Goal: Information Seeking & Learning: Learn about a topic

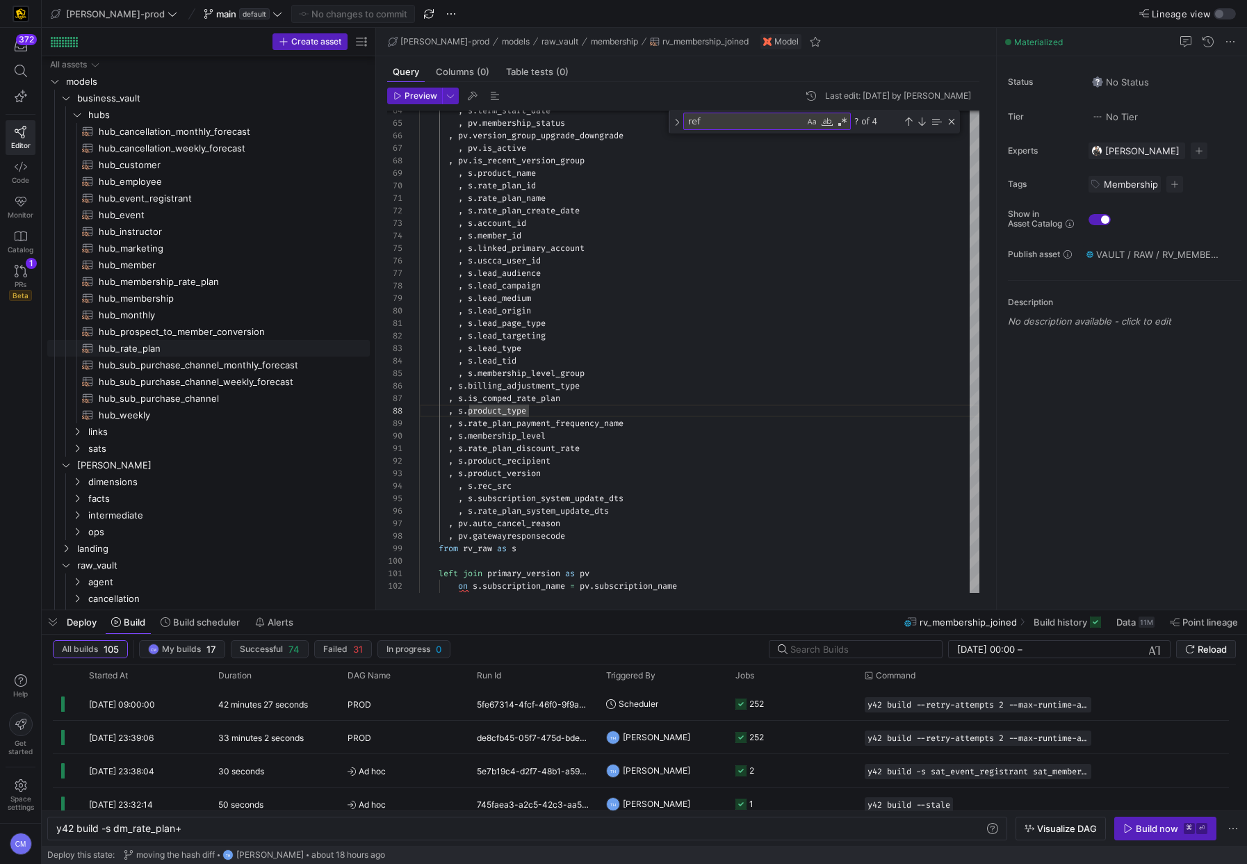
scroll to position [0, 125]
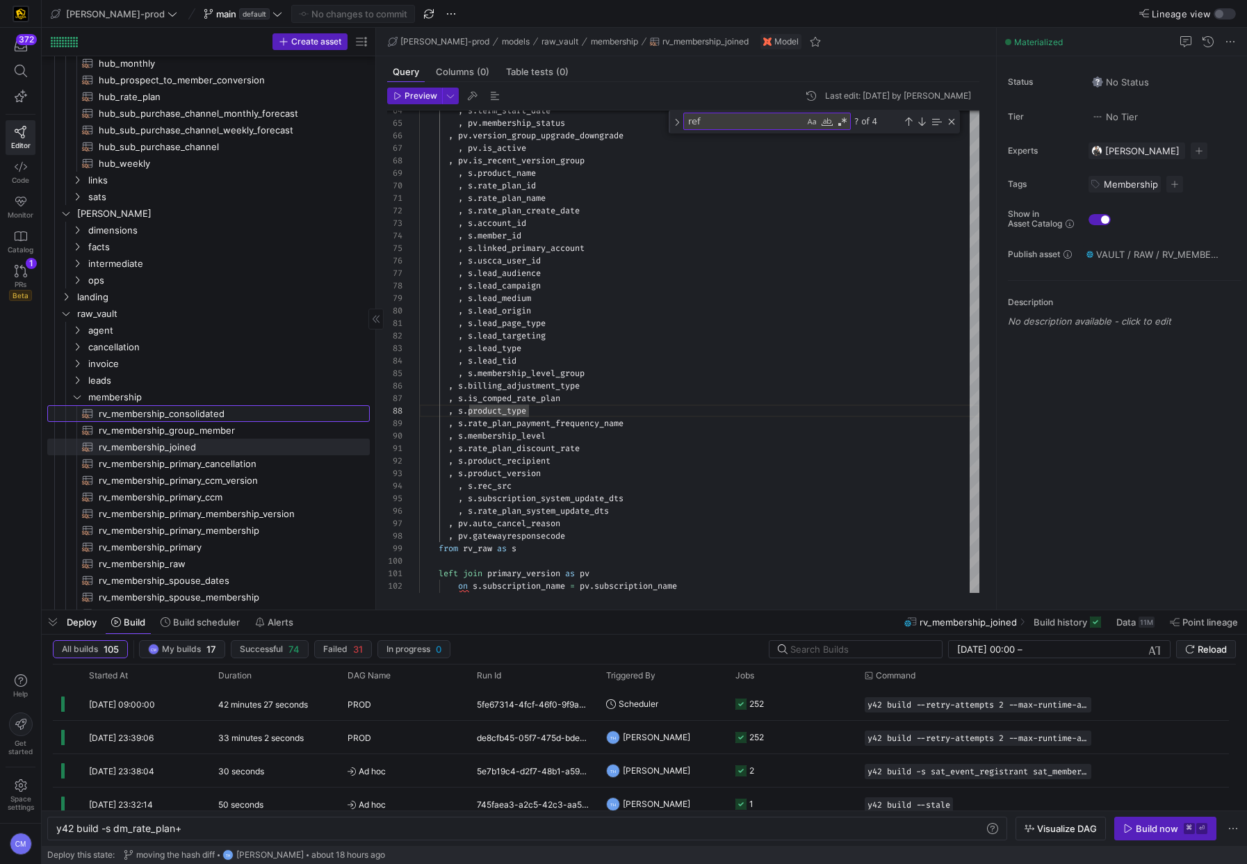
click at [246, 413] on span "rv_membership_consolidated​​​​​​​​​​" at bounding box center [226, 414] width 255 height 16
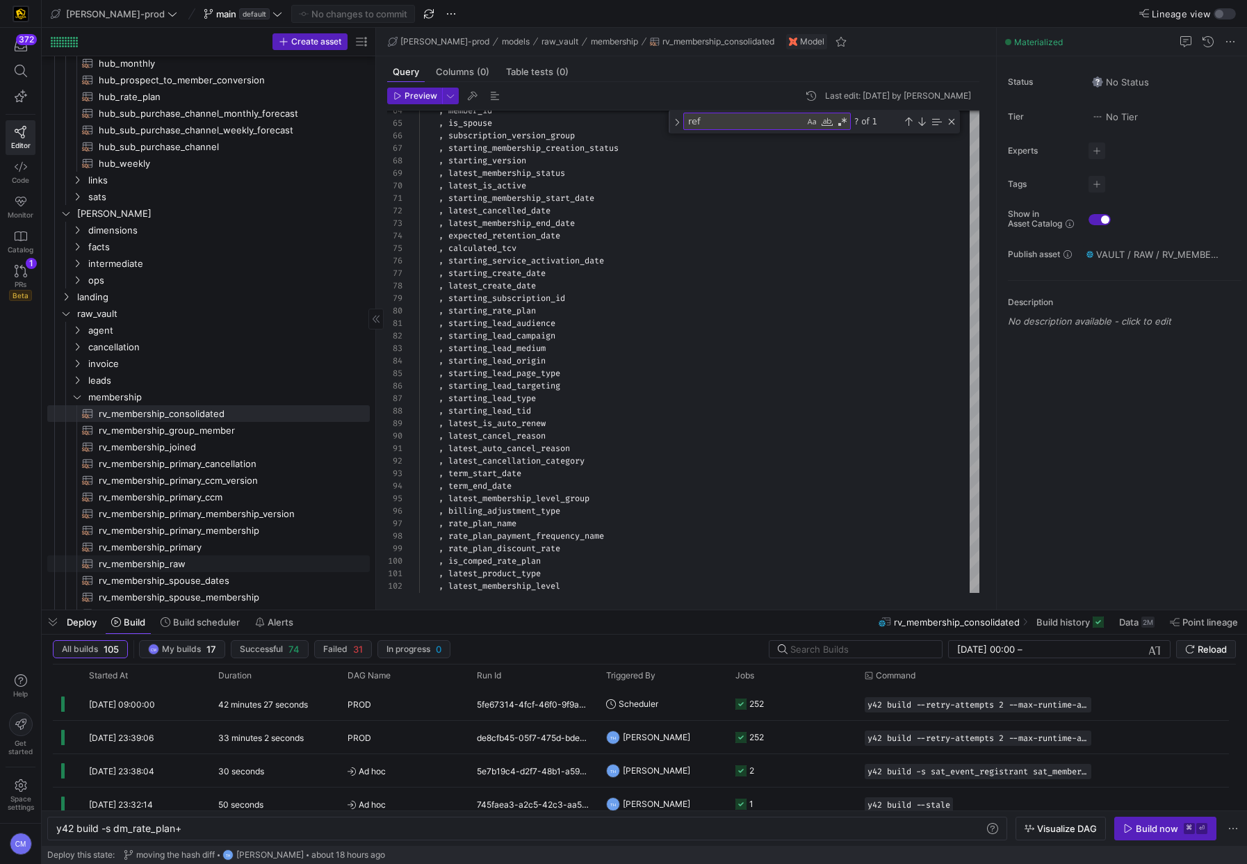
click at [227, 567] on span "rv_membership_raw​​​​​​​​​​" at bounding box center [226, 564] width 255 height 16
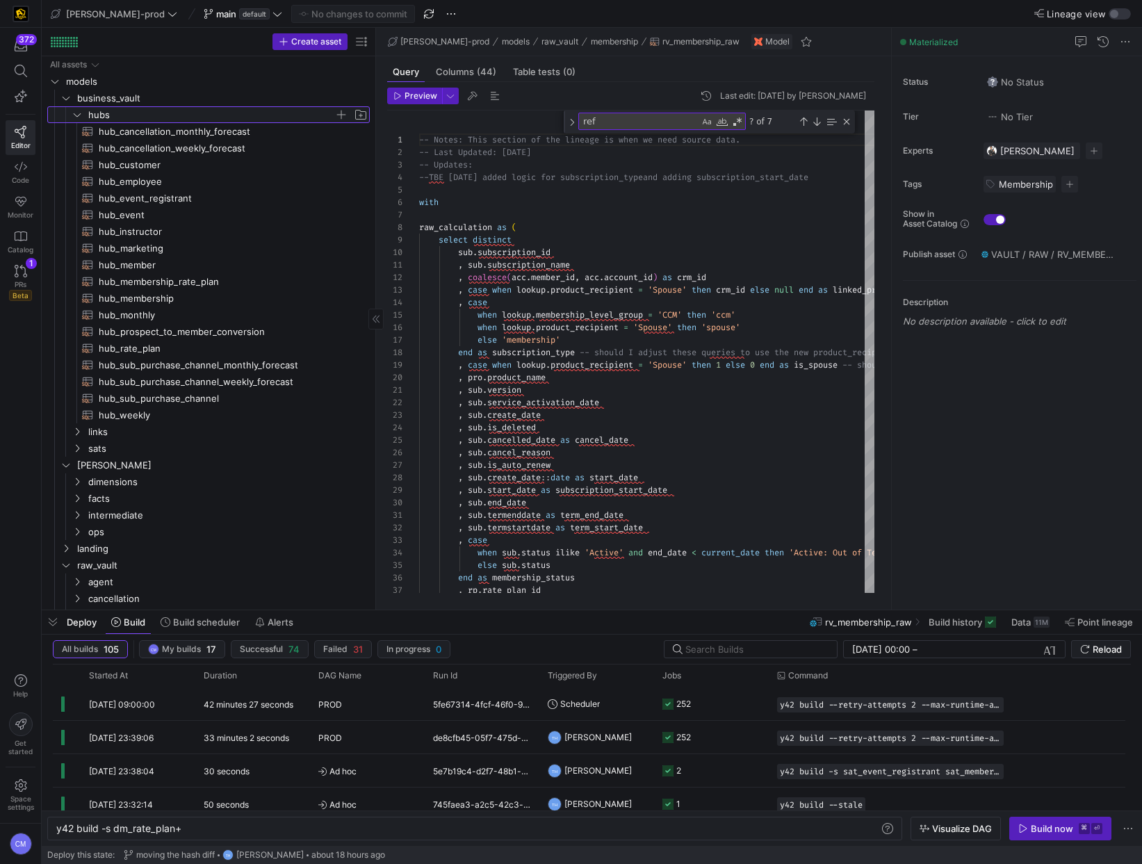
click at [164, 113] on span "hubs" at bounding box center [211, 115] width 246 height 16
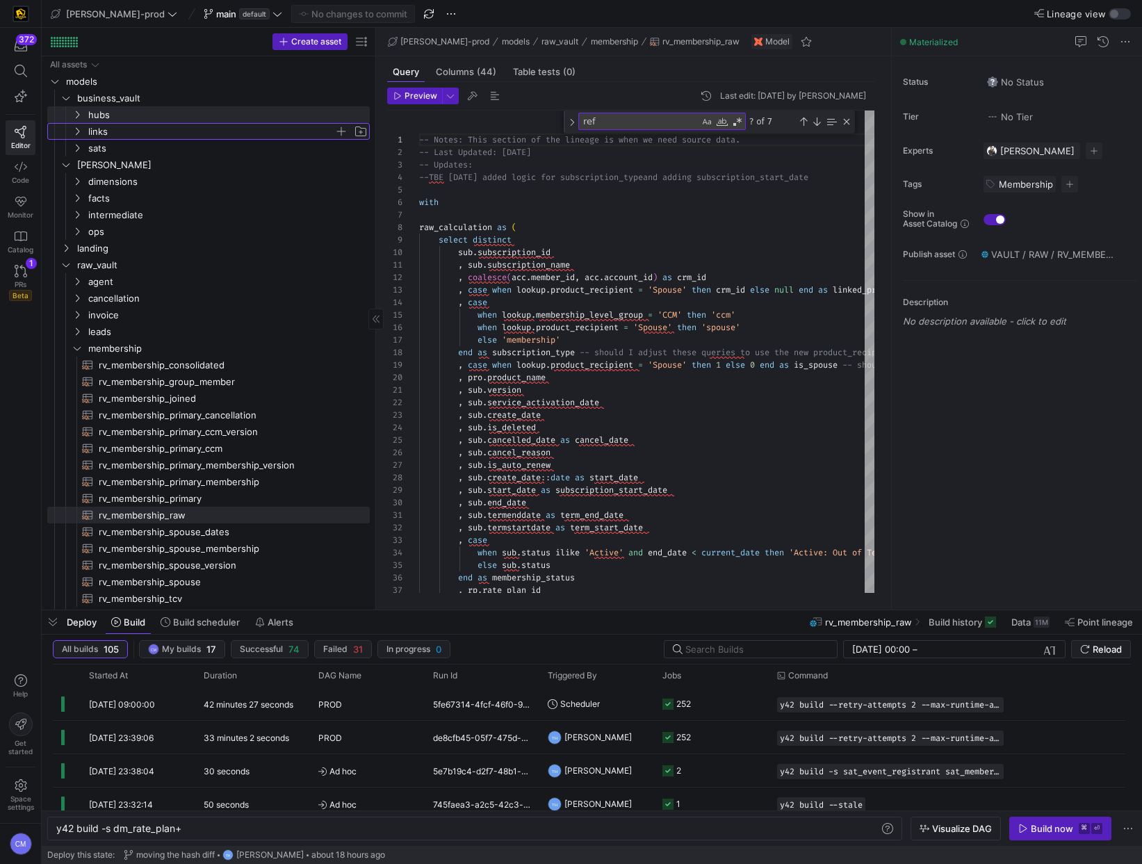
click at [156, 129] on span "links" at bounding box center [211, 132] width 246 height 16
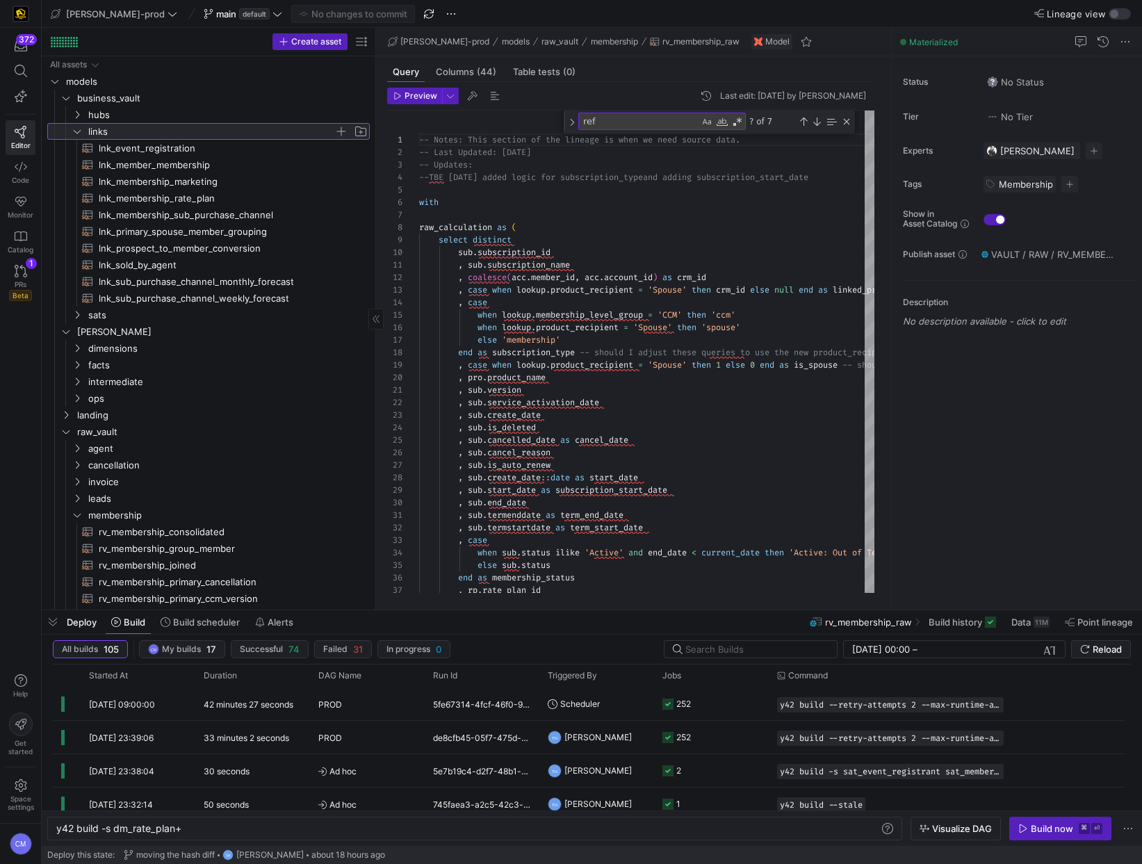
click at [154, 130] on span "links" at bounding box center [211, 132] width 246 height 16
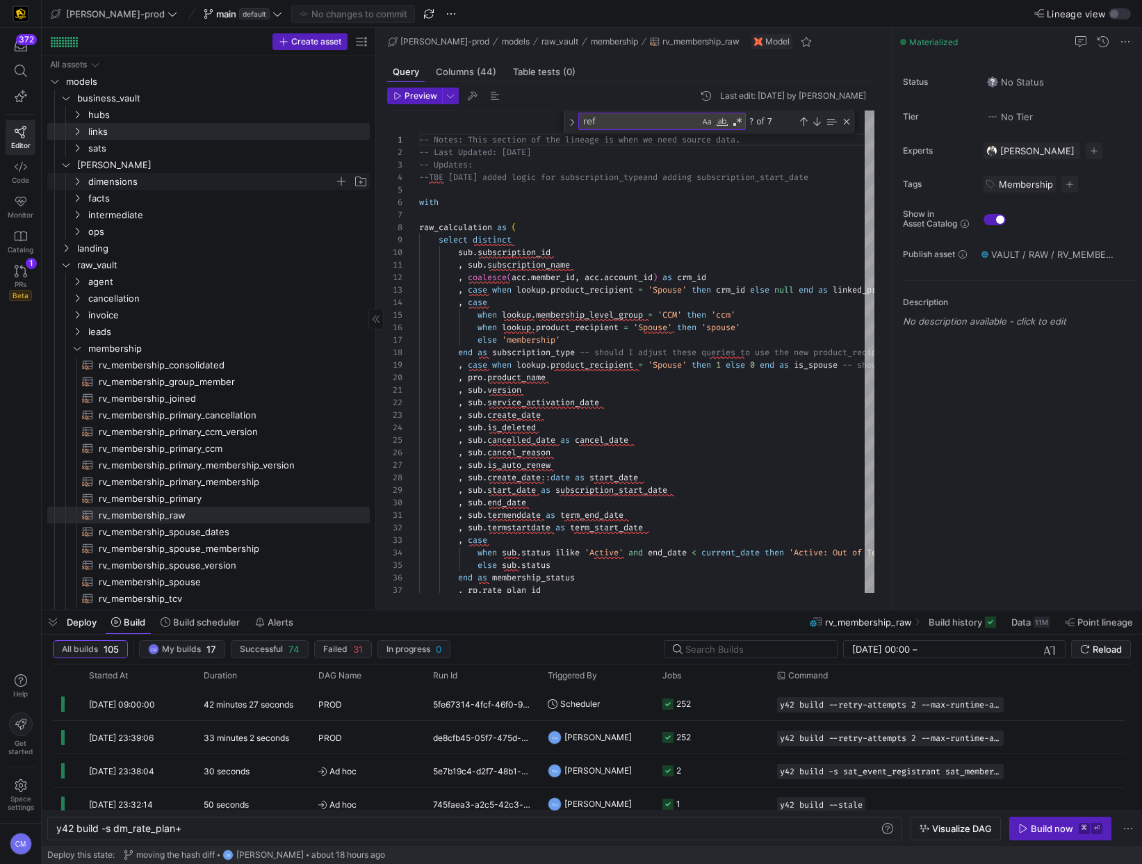
click at [132, 178] on span "dimensions" at bounding box center [211, 182] width 246 height 16
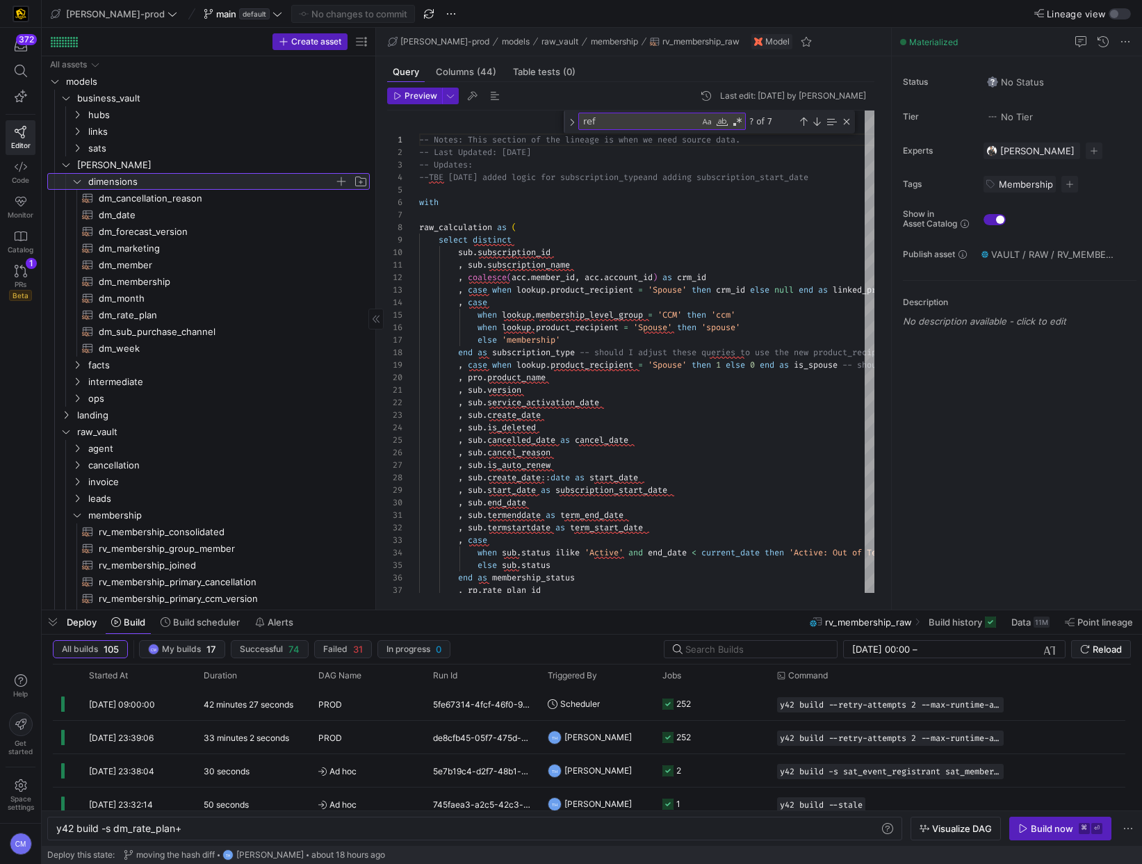
click at [132, 178] on span "dimensions" at bounding box center [211, 182] width 246 height 16
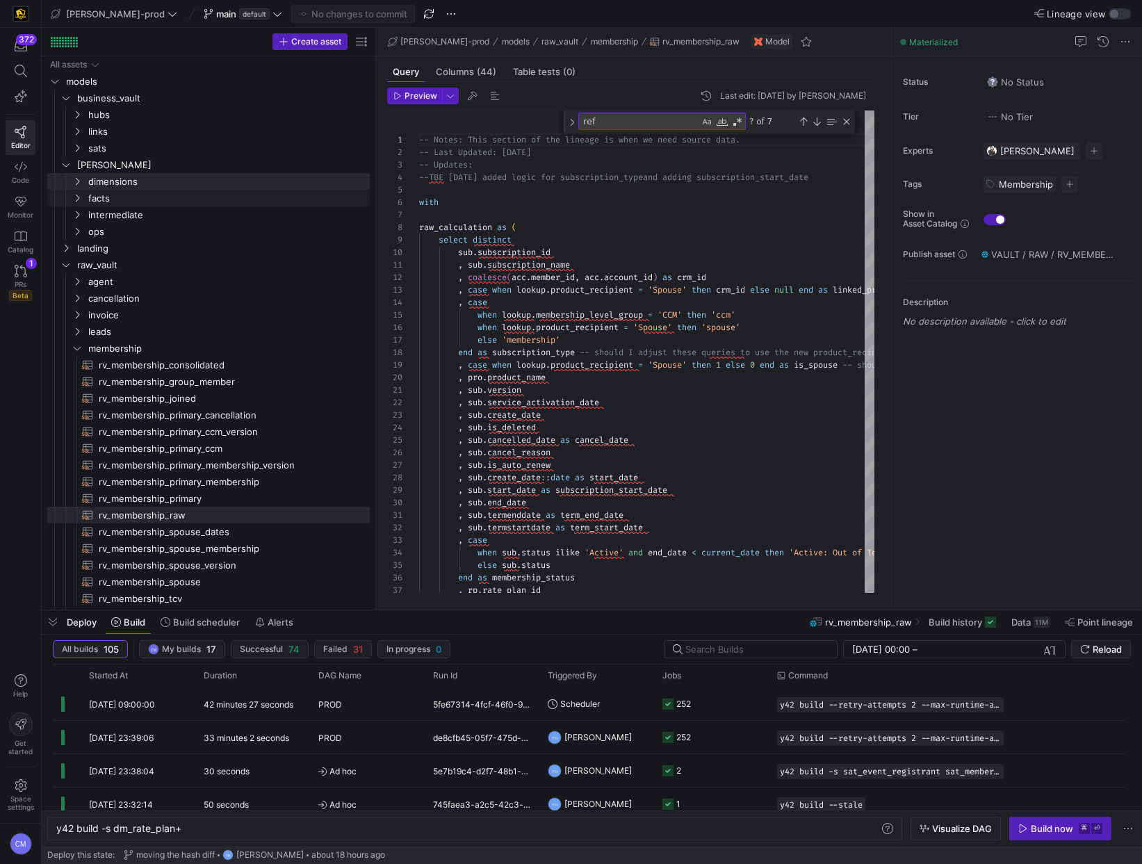
click at [123, 195] on span "facts" at bounding box center [228, 199] width 280 height 16
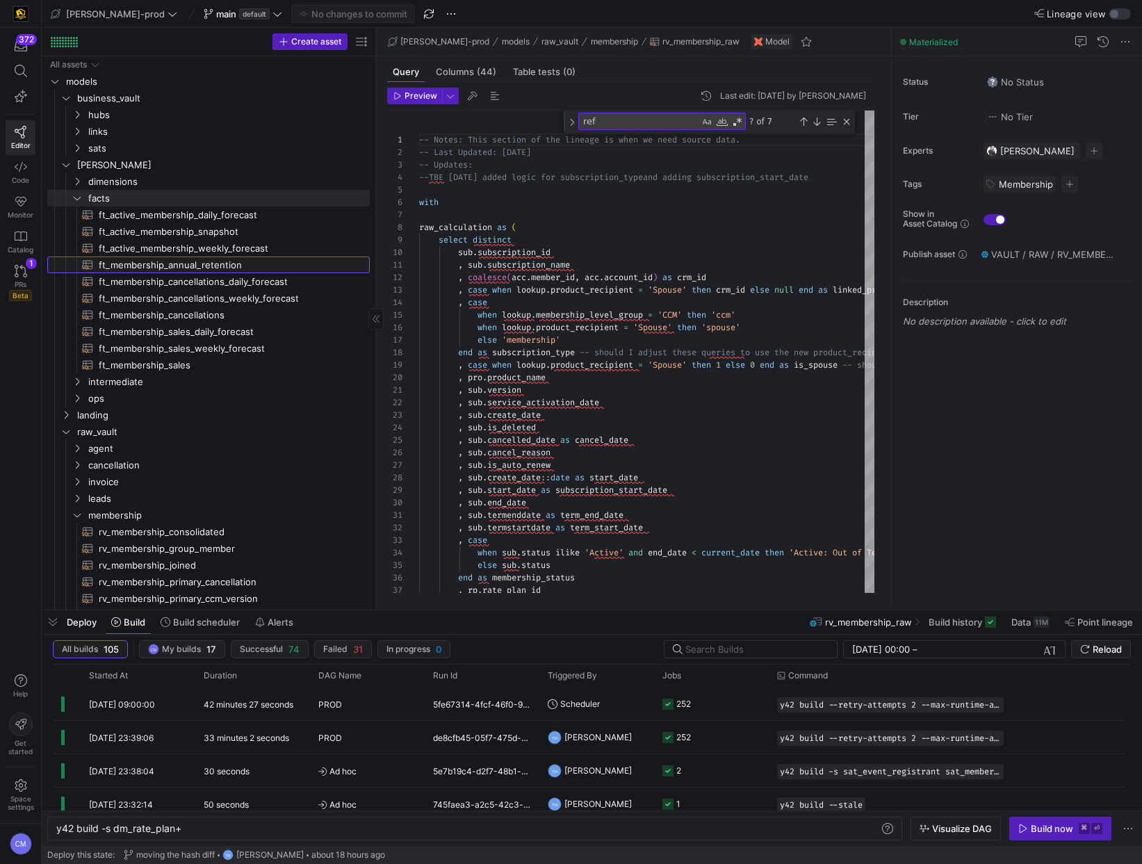
click at [243, 266] on span "ft_membership_annual_retention​​​​​​​​​​" at bounding box center [226, 265] width 255 height 16
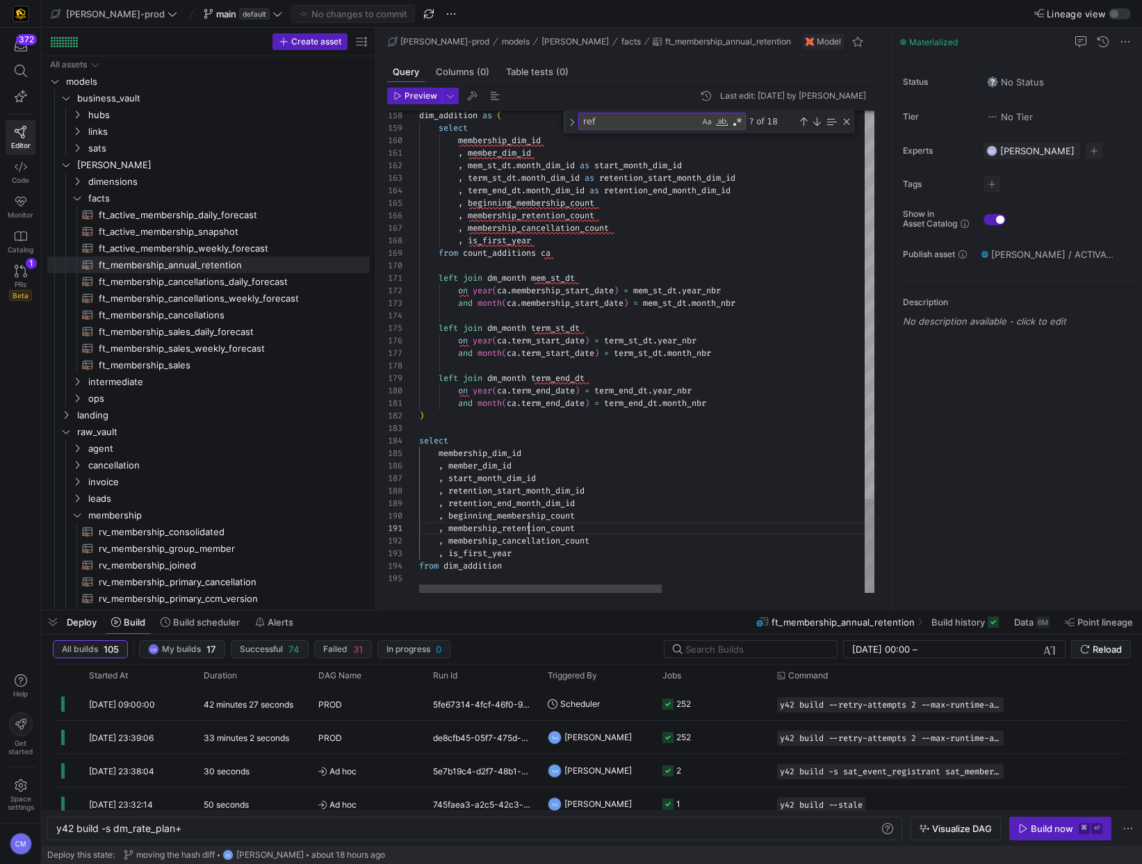
scroll to position [0, 160]
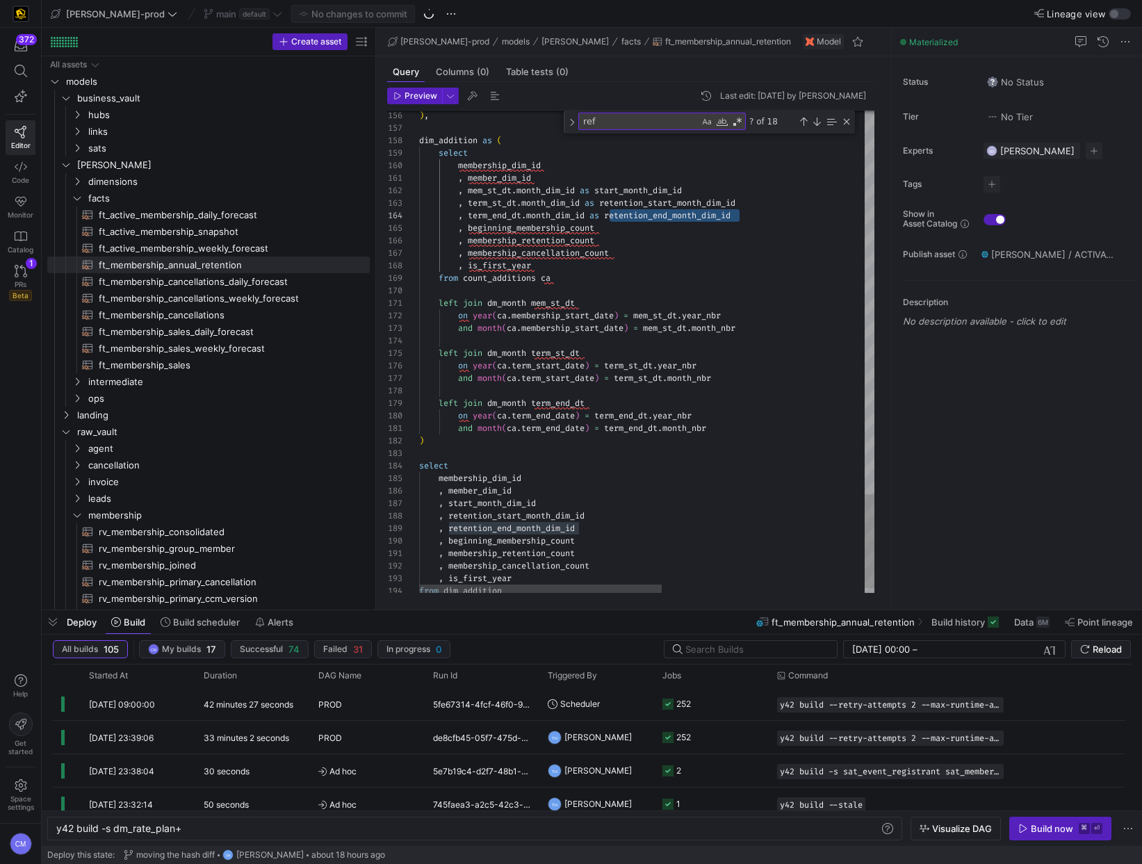
type textarea "and month(ca.term_end_date) = term_end_dt.month_nbr ) select membership_dim_id …"
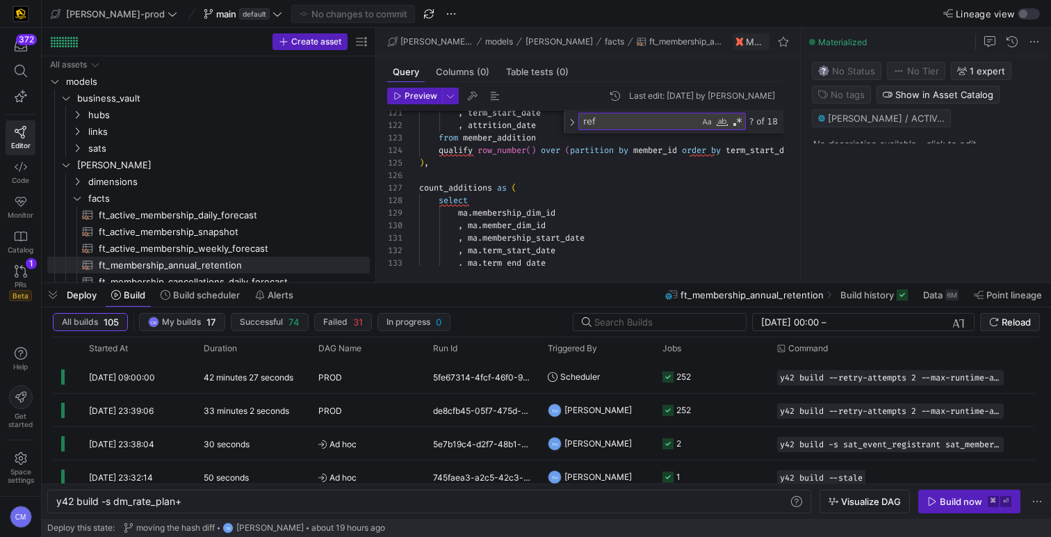
scroll to position [113, 160]
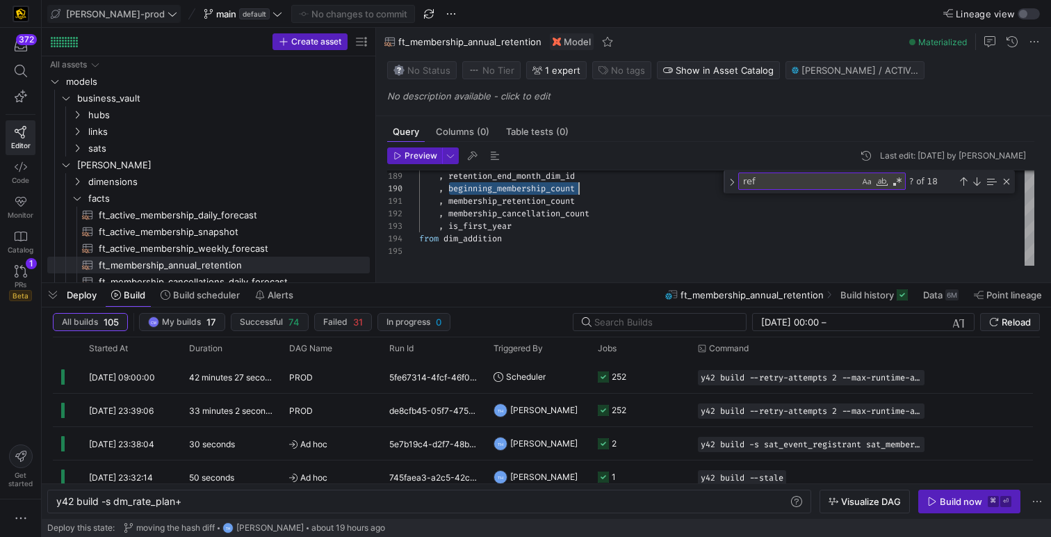
click at [120, 15] on span "[PERSON_NAME]-prod" at bounding box center [115, 13] width 99 height 11
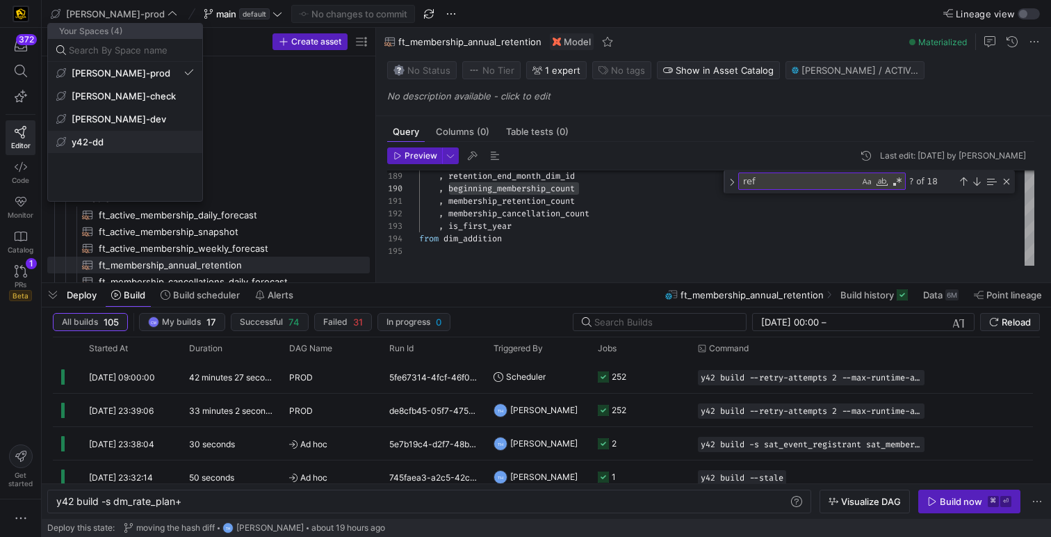
click at [99, 132] on button "y42-dd" at bounding box center [125, 142] width 154 height 22
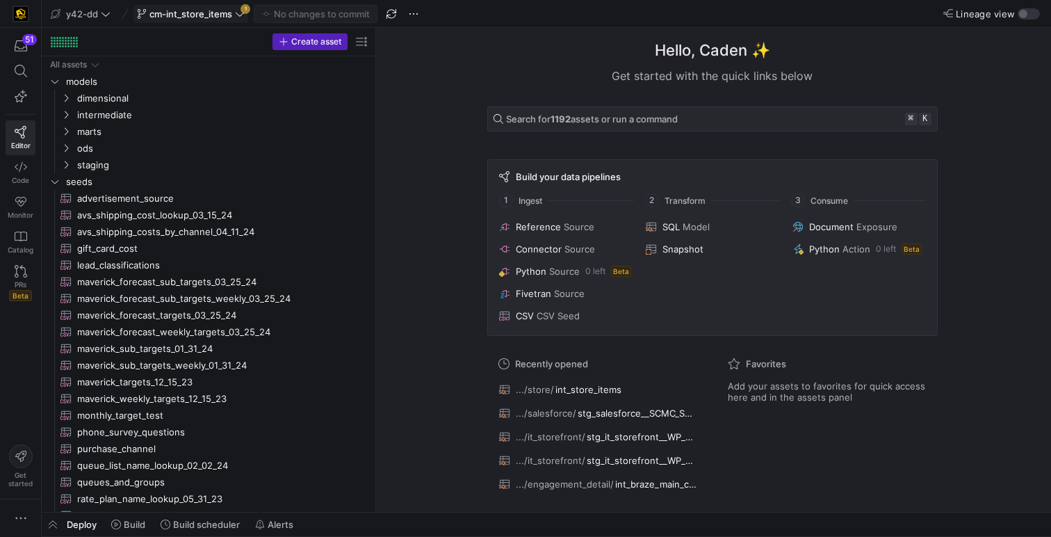
click at [154, 12] on span "cm-int_store_items" at bounding box center [190, 13] width 83 height 11
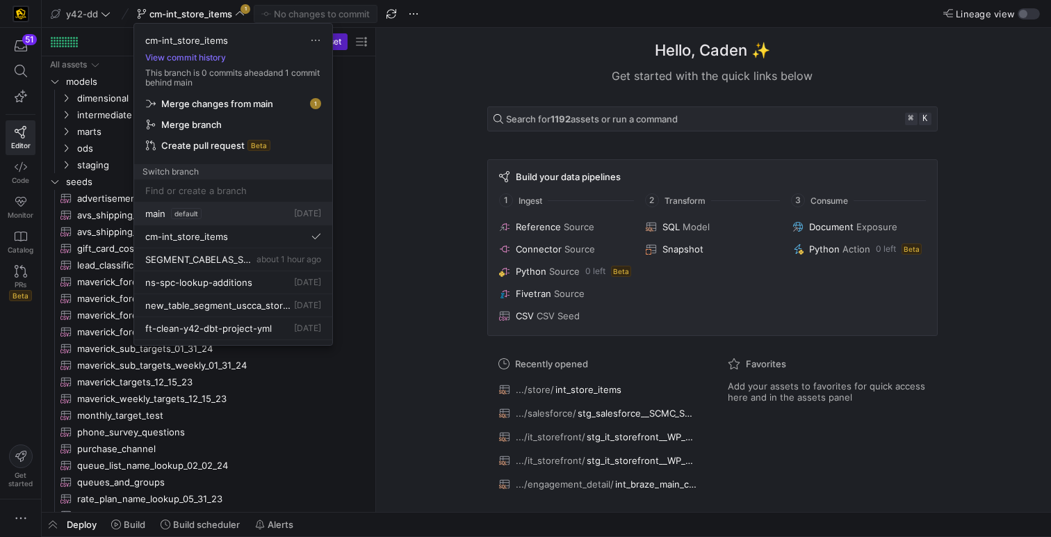
click at [190, 216] on span "default" at bounding box center [186, 213] width 31 height 11
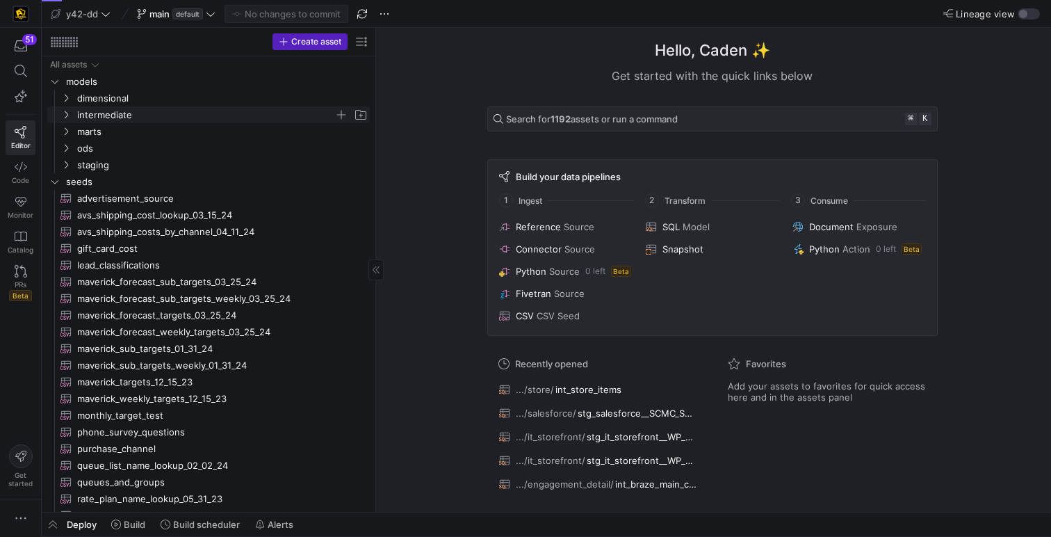
click at [124, 109] on span "intermediate" at bounding box center [205, 115] width 257 height 16
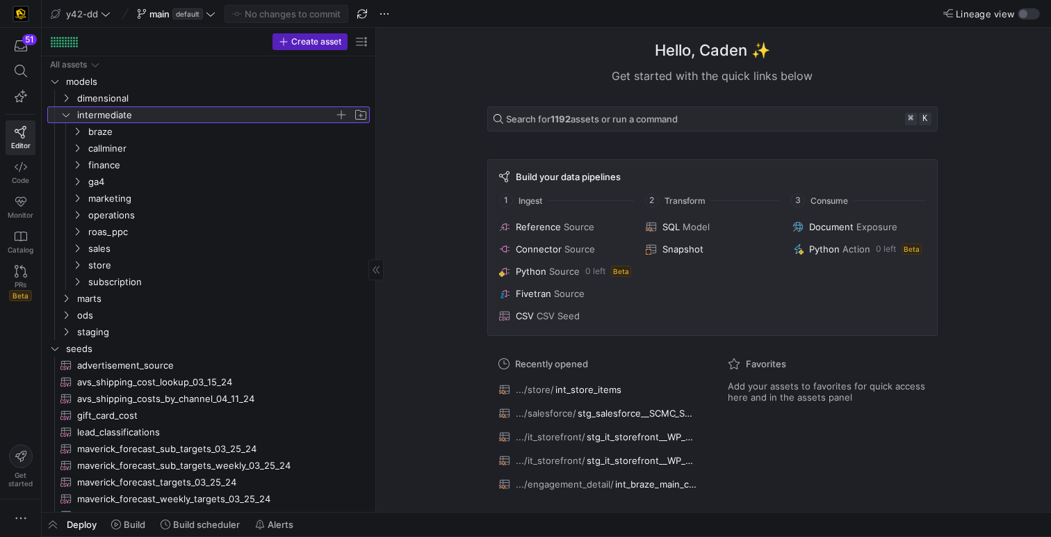
click at [124, 109] on span "intermediate" at bounding box center [205, 115] width 257 height 16
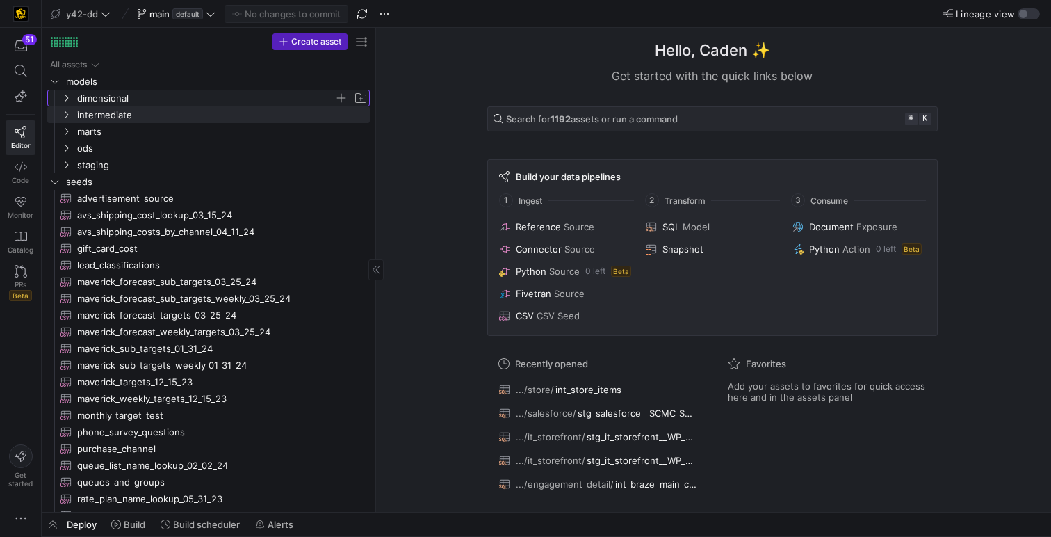
click at [131, 99] on span "dimensional" at bounding box center [205, 98] width 257 height 16
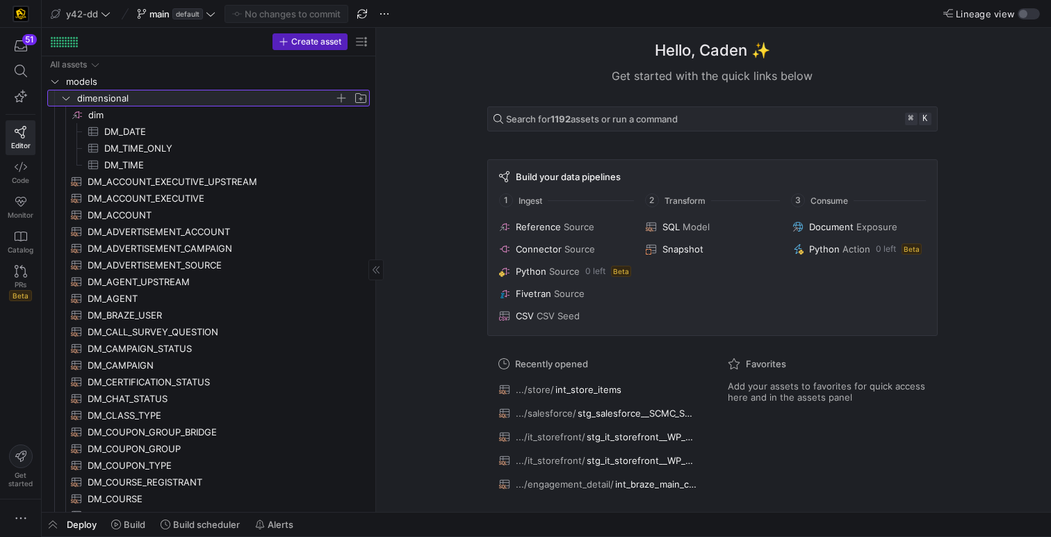
click at [131, 99] on span "dimensional" at bounding box center [205, 98] width 257 height 16
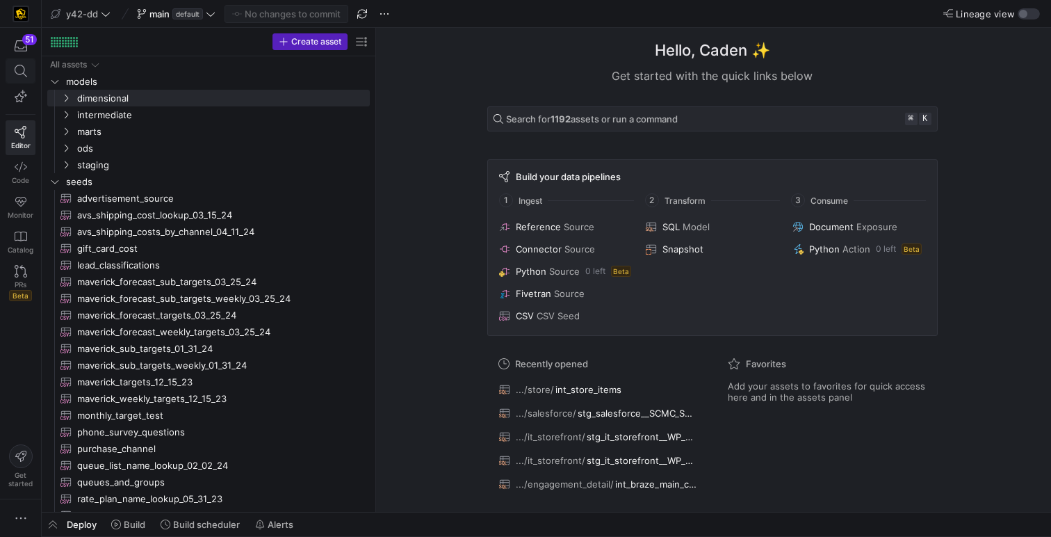
click at [23, 60] on span at bounding box center [20, 71] width 29 height 24
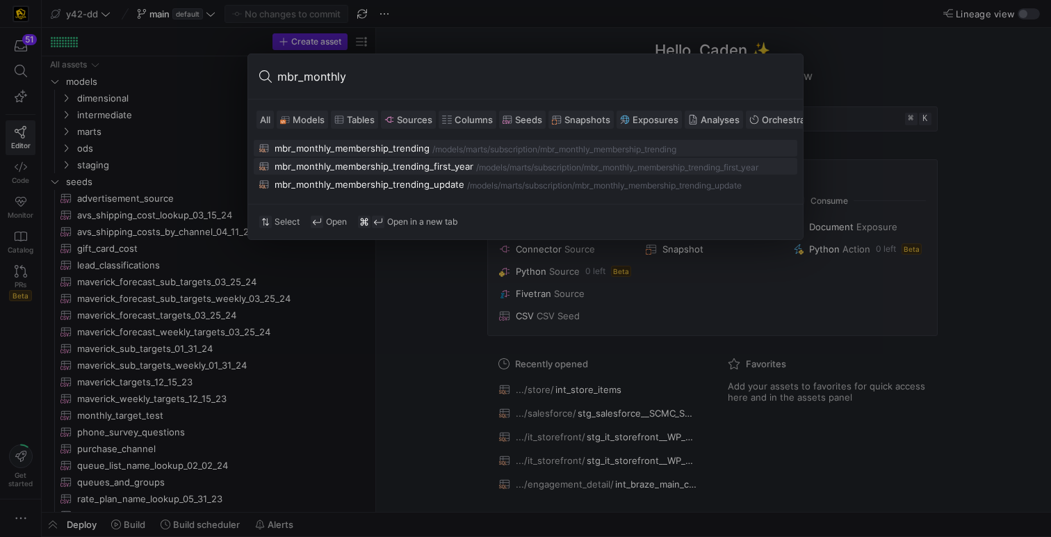
type input "mbr_monthly"
click at [443, 162] on div "mbr_monthly_membership_trending_first_year" at bounding box center [374, 166] width 199 height 11
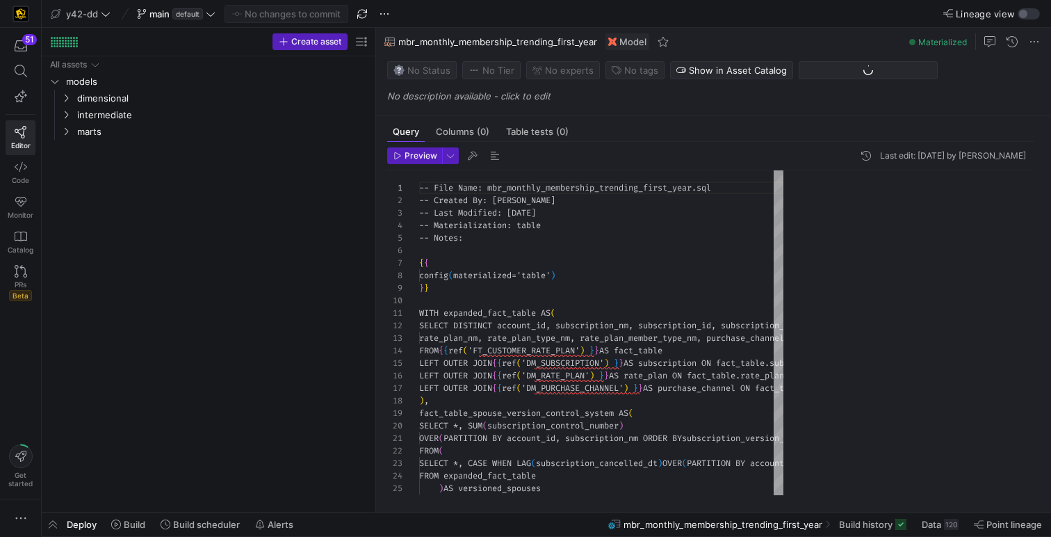
scroll to position [125, 0]
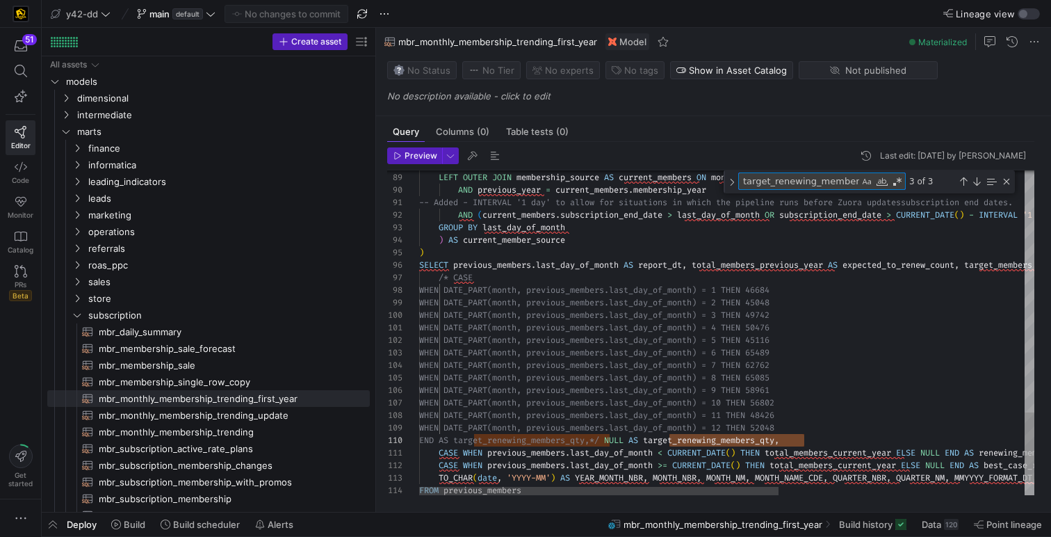
type textarea "CASE WHEN previous_members.last_day_of_month < CURRENT_DATE() THEN total_member…"
type textarea "e"
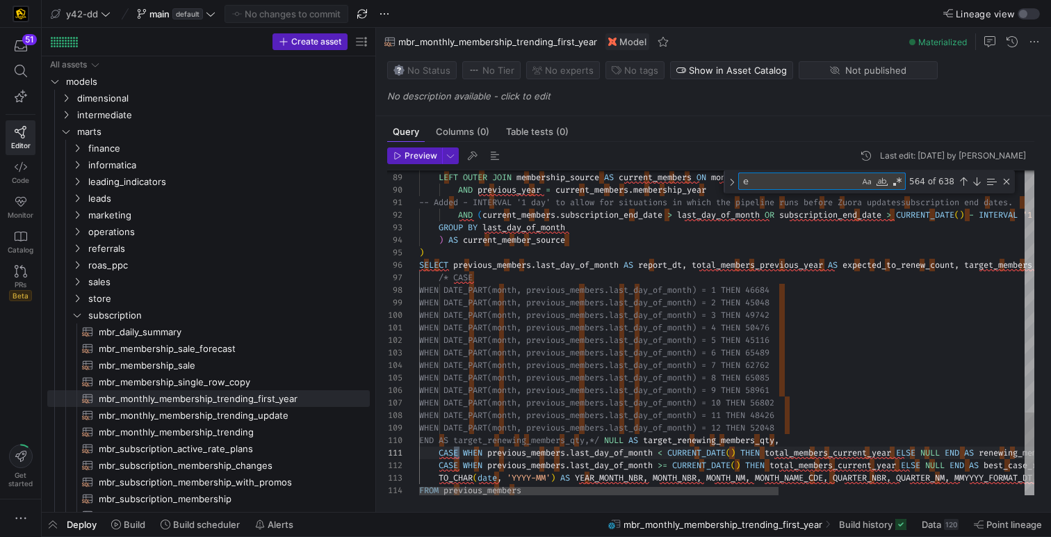
type textarea "WITH expanded_fact_table AS ( SELECT DISTINCT account_id, subscription_nm, subs…"
type textarea "ex"
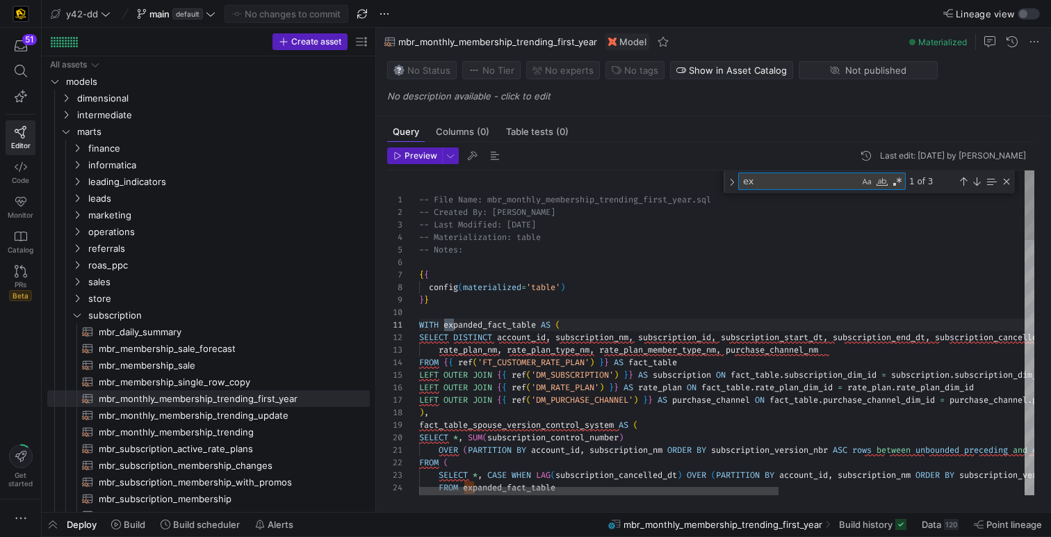
type textarea "WITH expanded_fact_table AS ( SELECT DISTINCT account_id, subscription_nm, subs…"
type textarea "exp"
type textarea "-- Added - INTERVAL '1 day' to allow for situations in which the pipeline runs …"
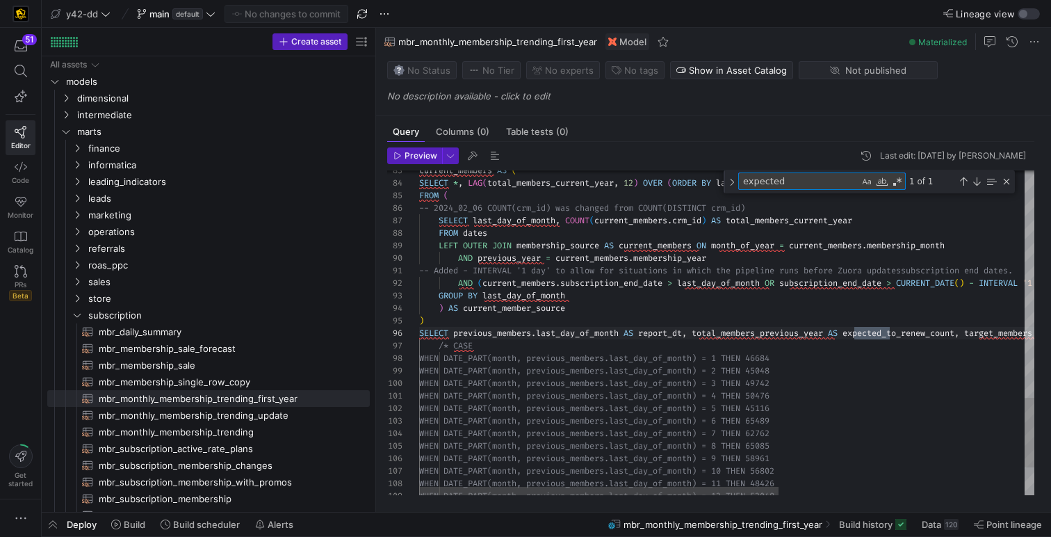
scroll to position [125, 476]
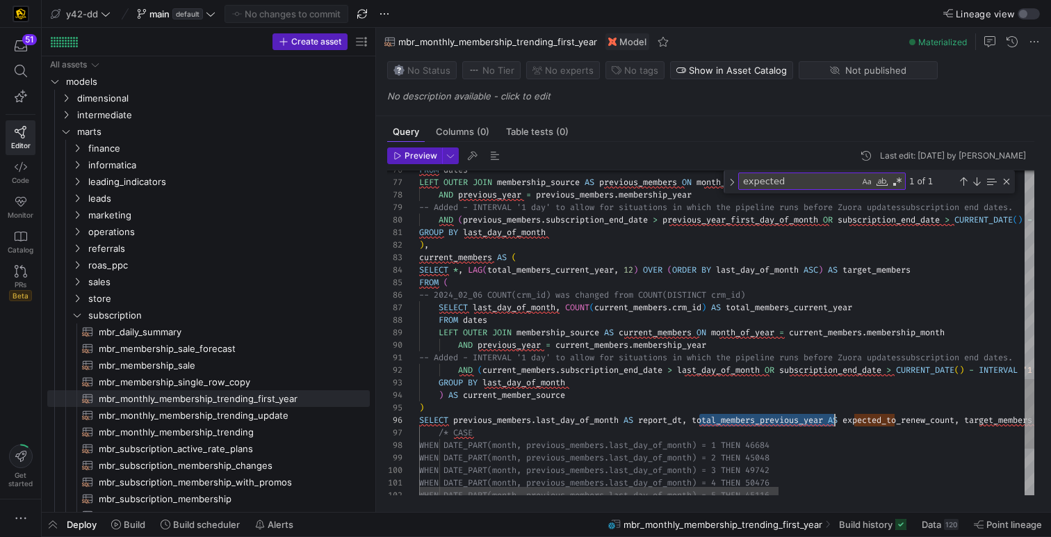
type textarea "total_members_previous_year"
click at [966, 180] on div "Previous Match (⇧Enter)" at bounding box center [963, 181] width 11 height 11
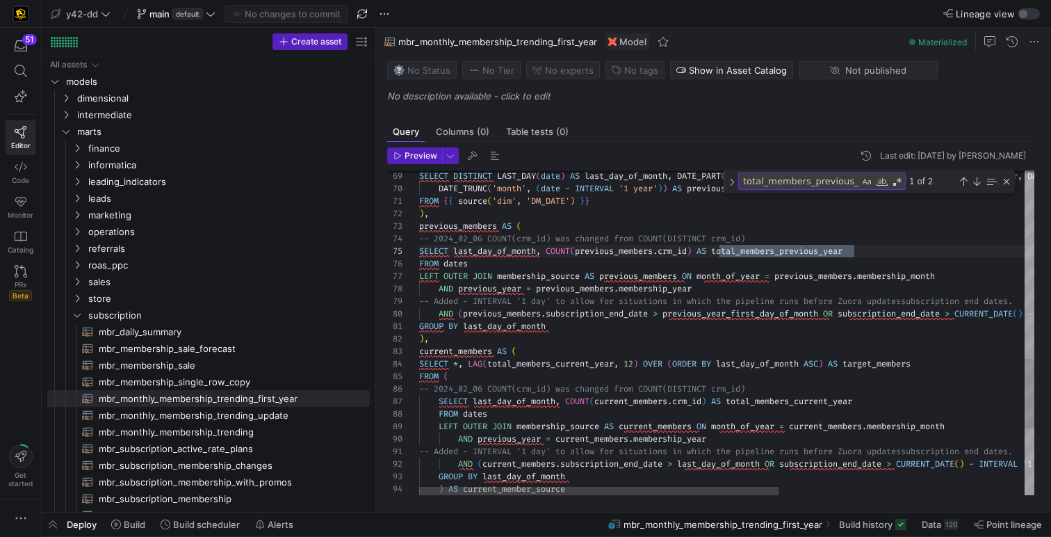
scroll to position [50, 30]
click at [588, 380] on div "current_members AS ( SELECT * , LAG ( total_members_current_year , 12 ) OVER ( …" at bounding box center [936, 50] width 1035 height 1508
click at [641, 249] on div "current_members AS ( SELECT * , LAG ( total_members_current_year , 12 ) OVER ( …" at bounding box center [936, 50] width 1035 height 1508
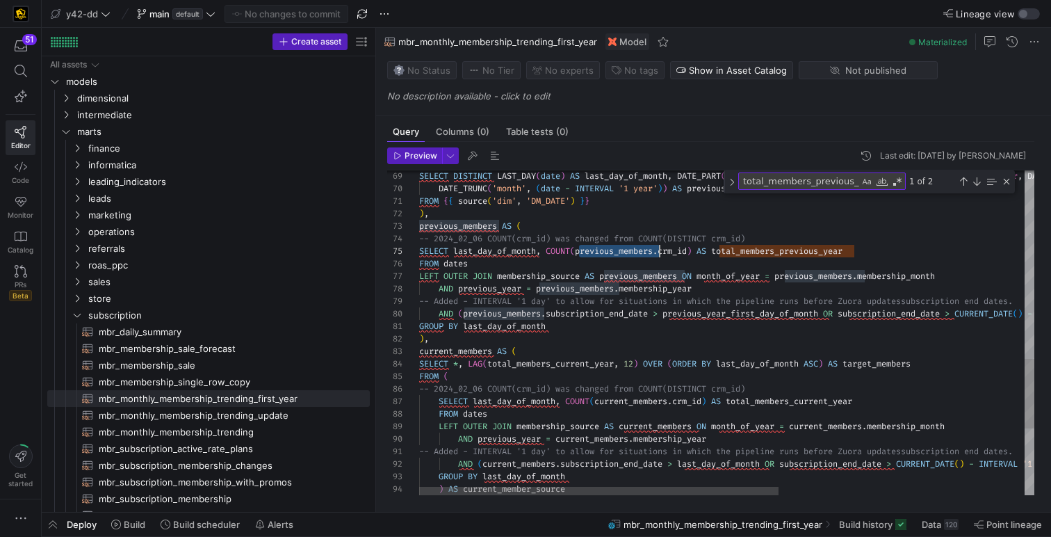
click at [571, 273] on div "current_members AS ( SELECT * , LAG ( total_members_current_year , 12 ) OVER ( …" at bounding box center [936, 50] width 1035 height 1508
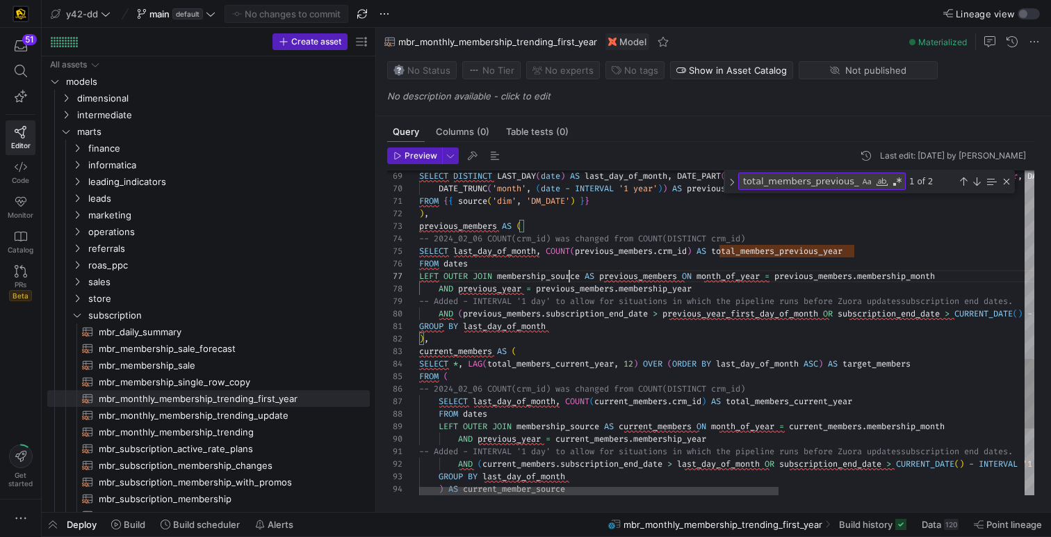
scroll to position [75, 165]
click at [571, 273] on div "current_members AS ( SELECT * , LAG ( total_members_current_year , 12 ) OVER ( …" at bounding box center [936, 50] width 1035 height 1508
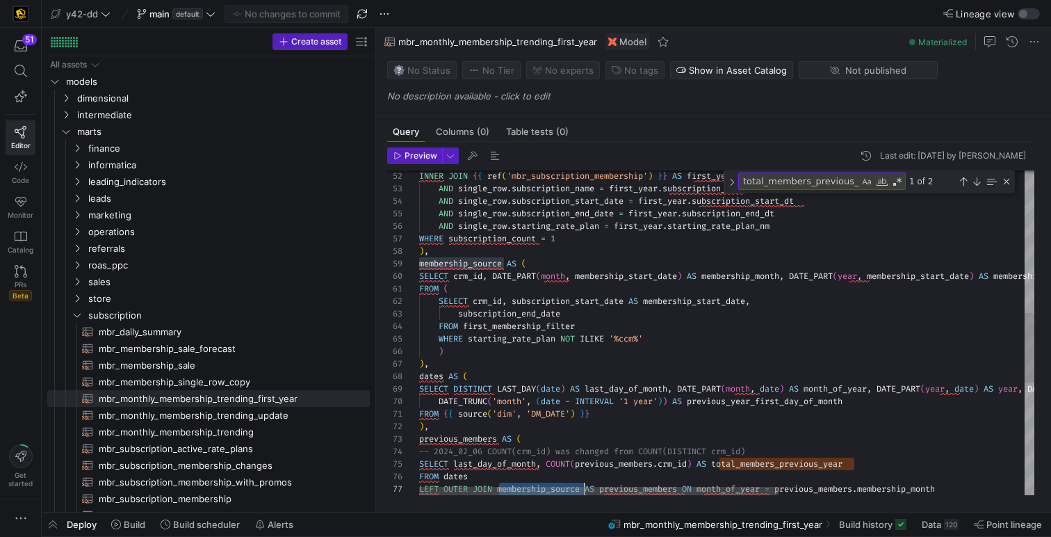
scroll to position [38, 160]
click at [696, 331] on div "dates AS ( ) , ) WHERE starting_rate_plan NOT ILIKE '%ccm%' FROM first_membersh…" at bounding box center [936, 262] width 1035 height 1508
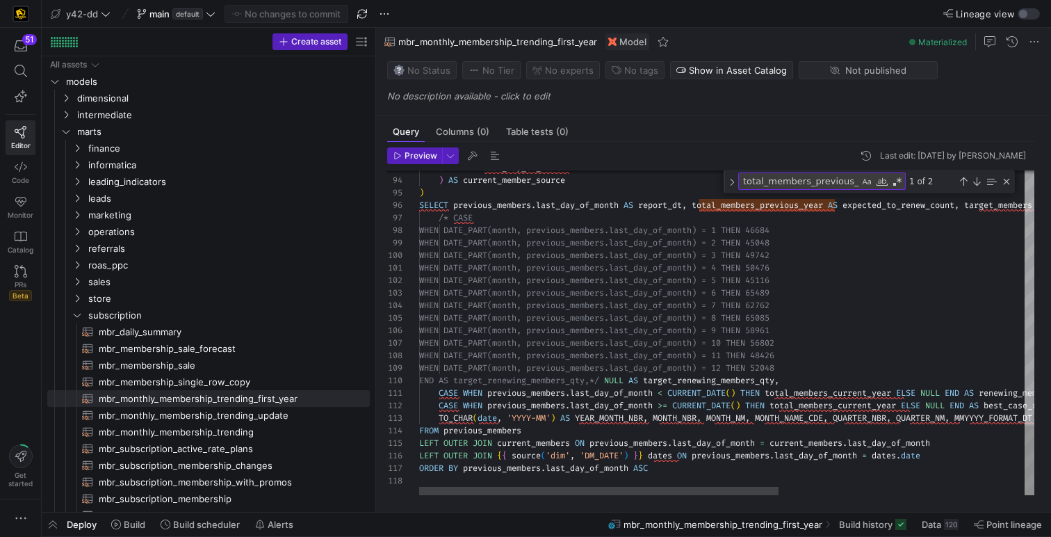
type textarea "-- File Name: mbr_monthly_membership_trending_first_year.sql -- Created By: [PE…"
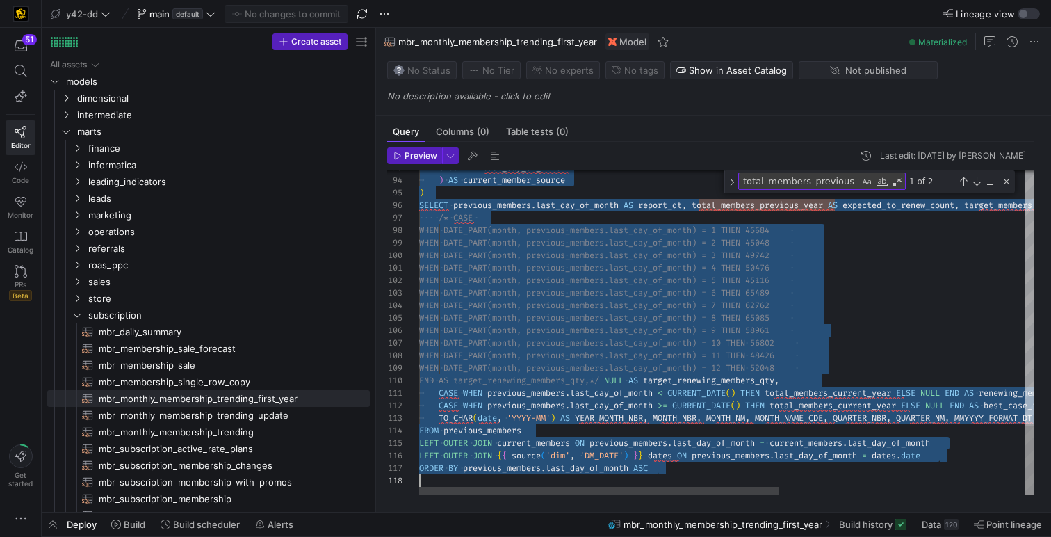
scroll to position [0, 0]
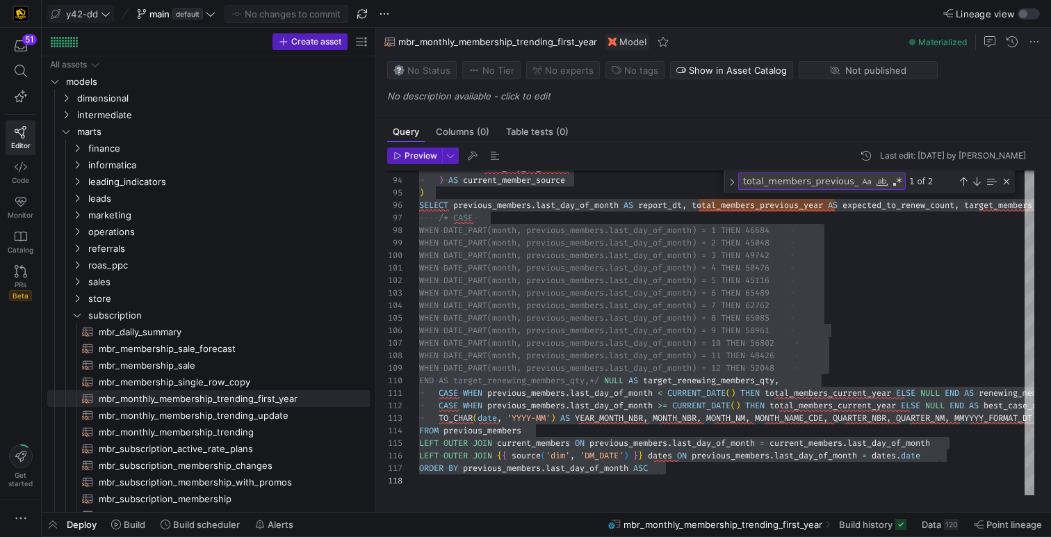
click at [110, 13] on icon at bounding box center [106, 14] width 10 height 10
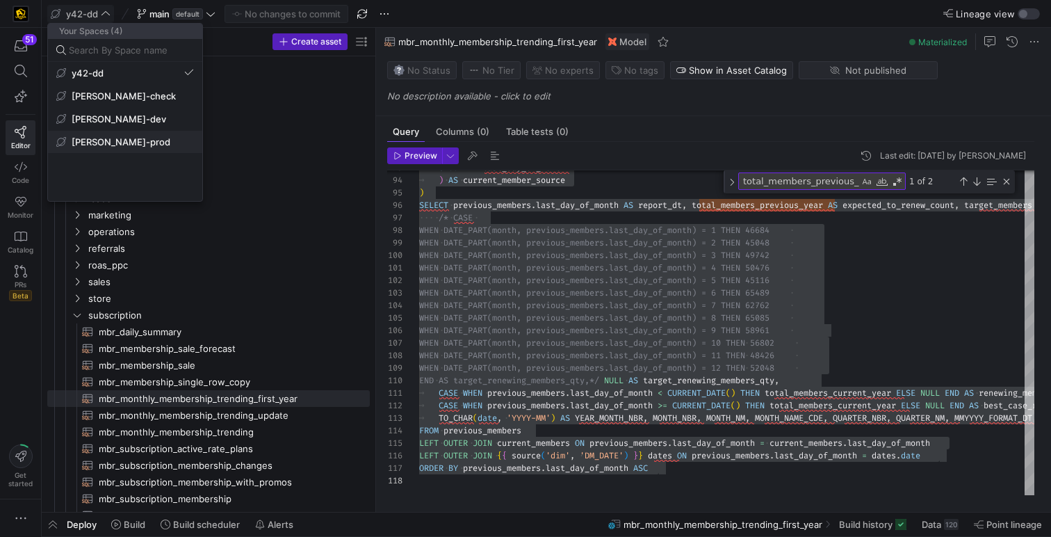
click at [126, 149] on button "[PERSON_NAME]-prod" at bounding box center [125, 142] width 154 height 22
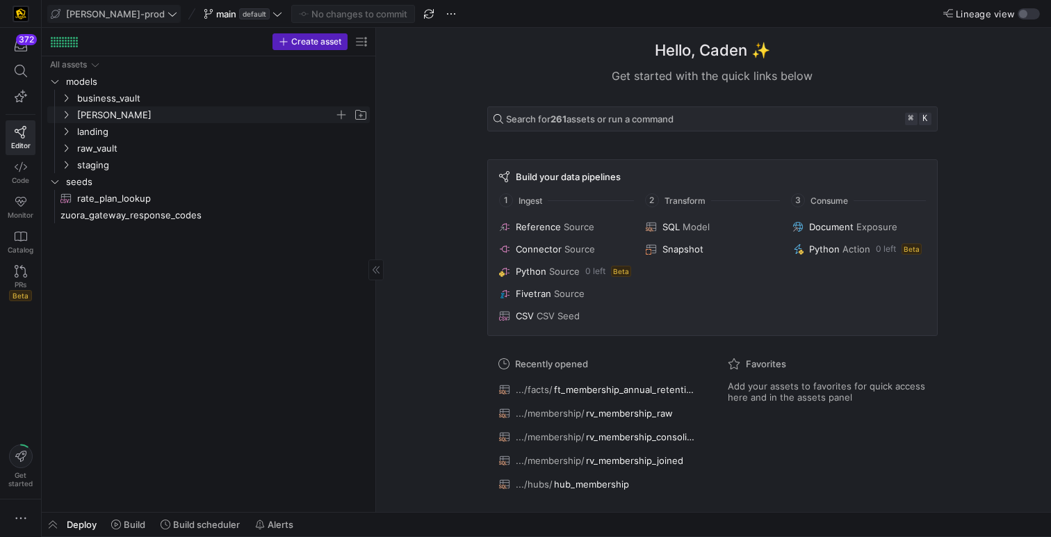
click at [99, 114] on span "[PERSON_NAME]" at bounding box center [205, 115] width 257 height 16
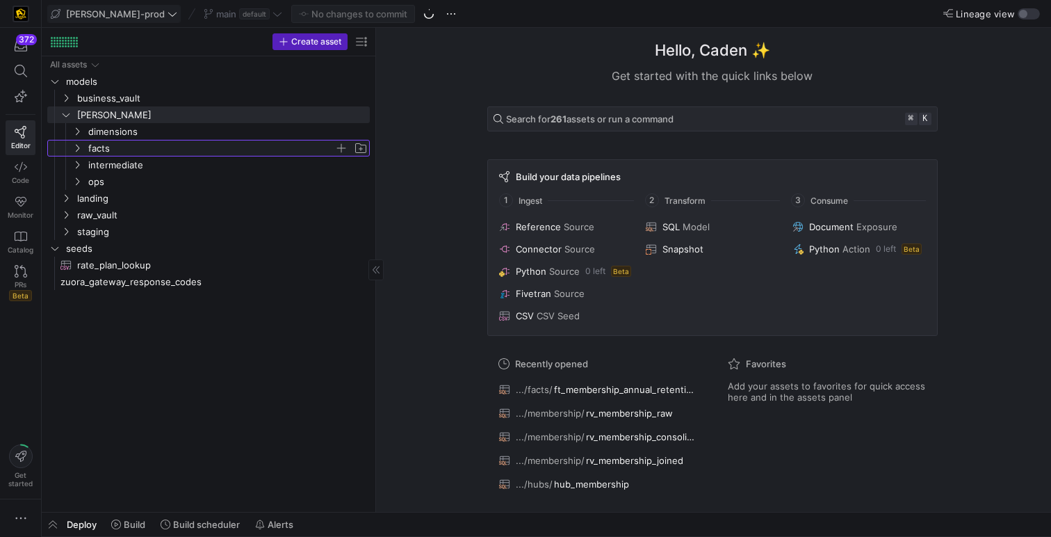
click at [103, 143] on span "facts" at bounding box center [211, 148] width 246 height 16
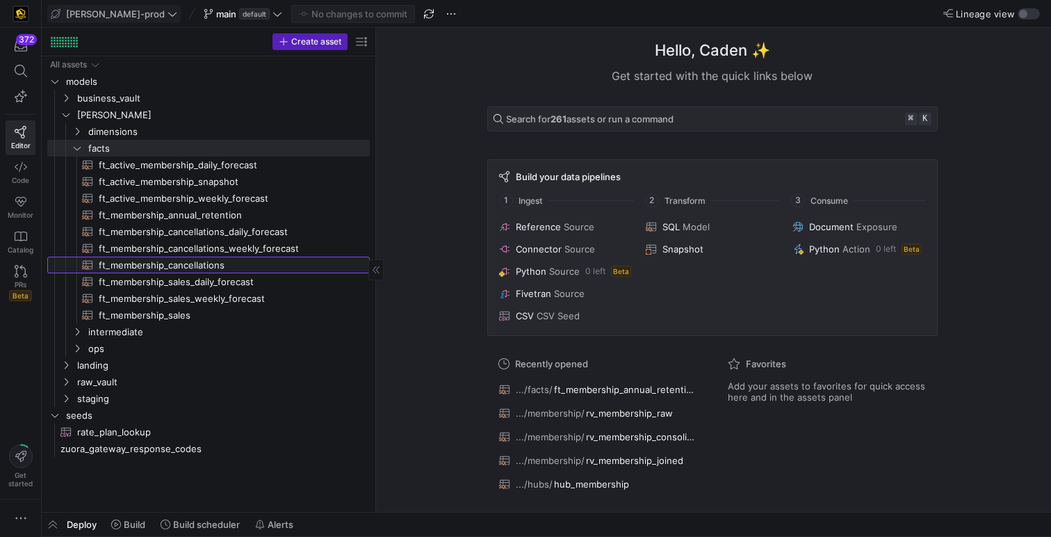
click at [191, 261] on span "ft_membership_cancellations​​​​​​​​​​" at bounding box center [226, 265] width 255 height 16
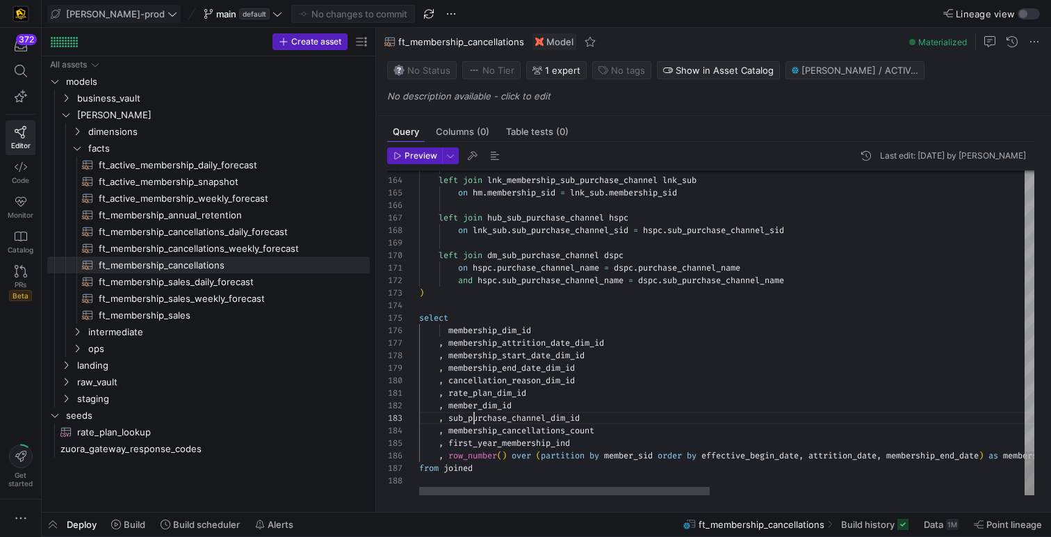
scroll to position [25, 55]
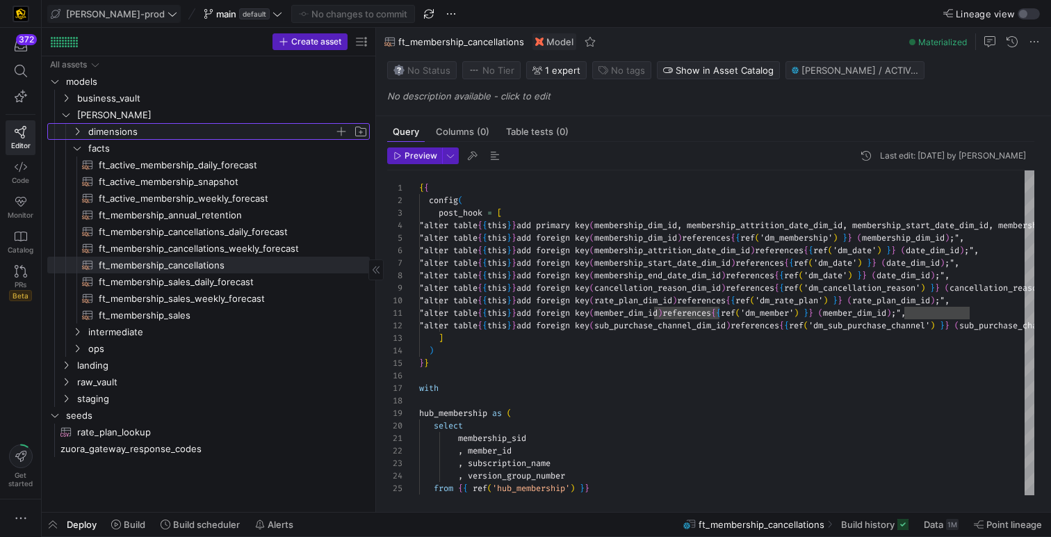
click at [132, 130] on span "dimensions" at bounding box center [211, 132] width 246 height 16
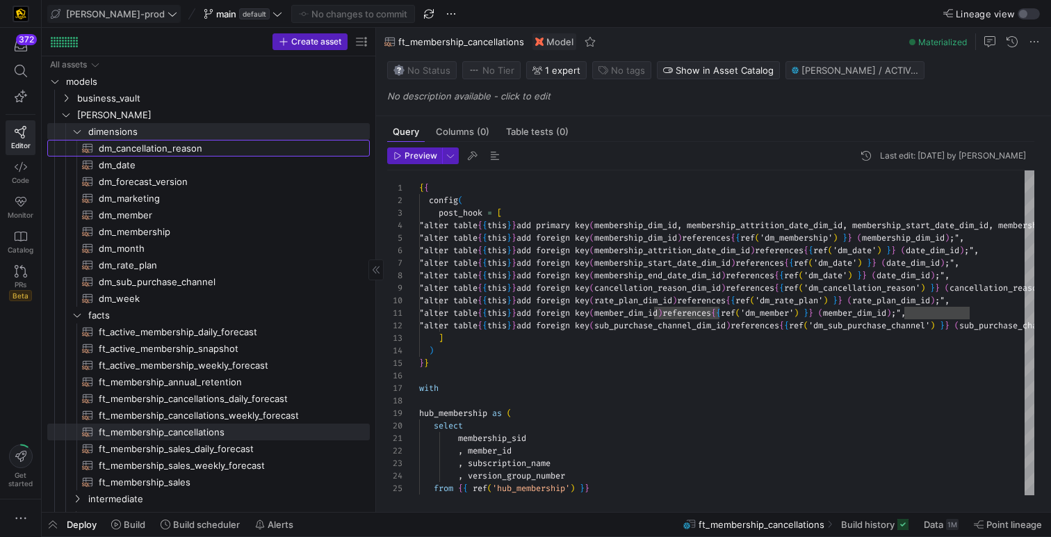
click at [143, 145] on span "dm_cancellation_reason​​​​​​​​​​" at bounding box center [226, 148] width 255 height 16
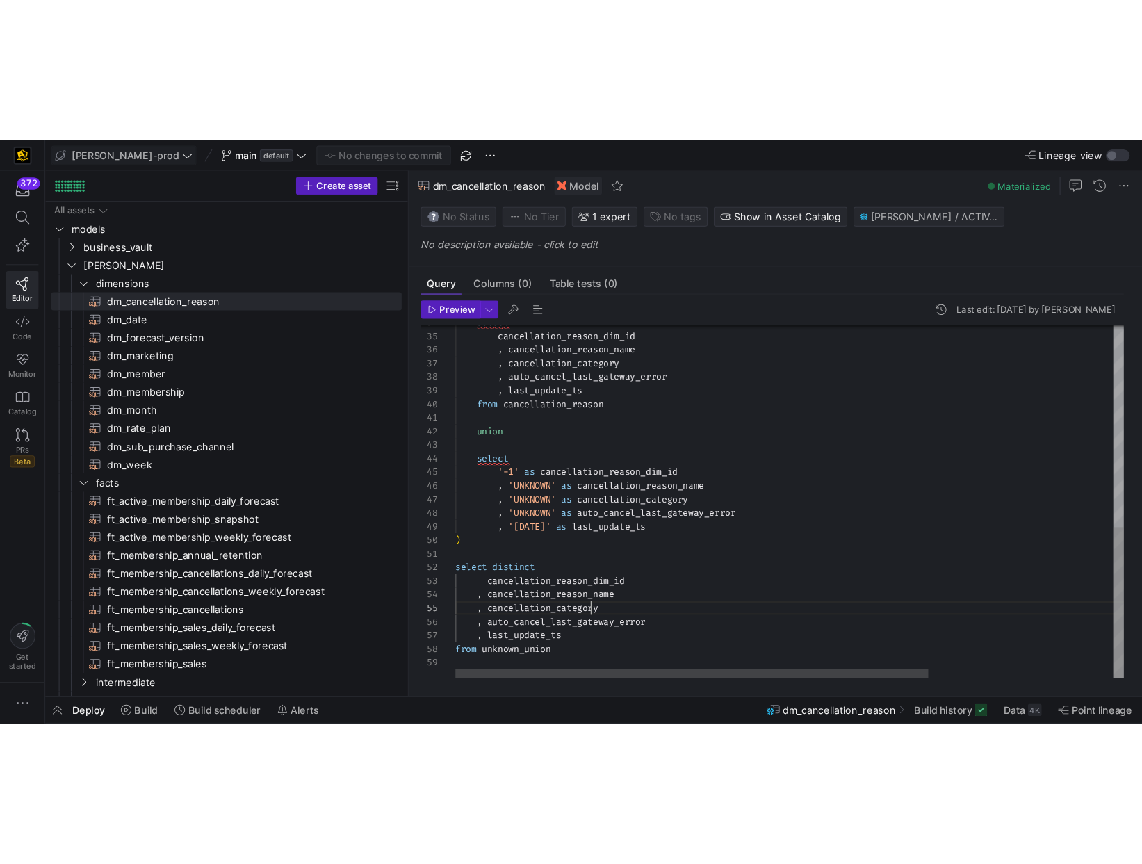
scroll to position [50, 125]
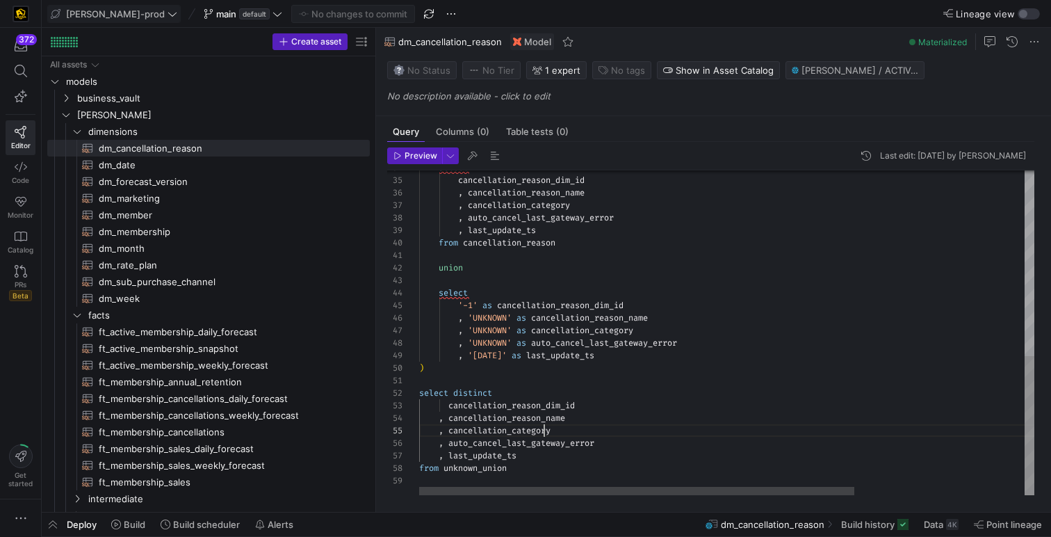
click at [544, 433] on div "select cancellation_reason_dim_id , cancellation_reason_name , cancellation_cat…" at bounding box center [846, 116] width 855 height 758
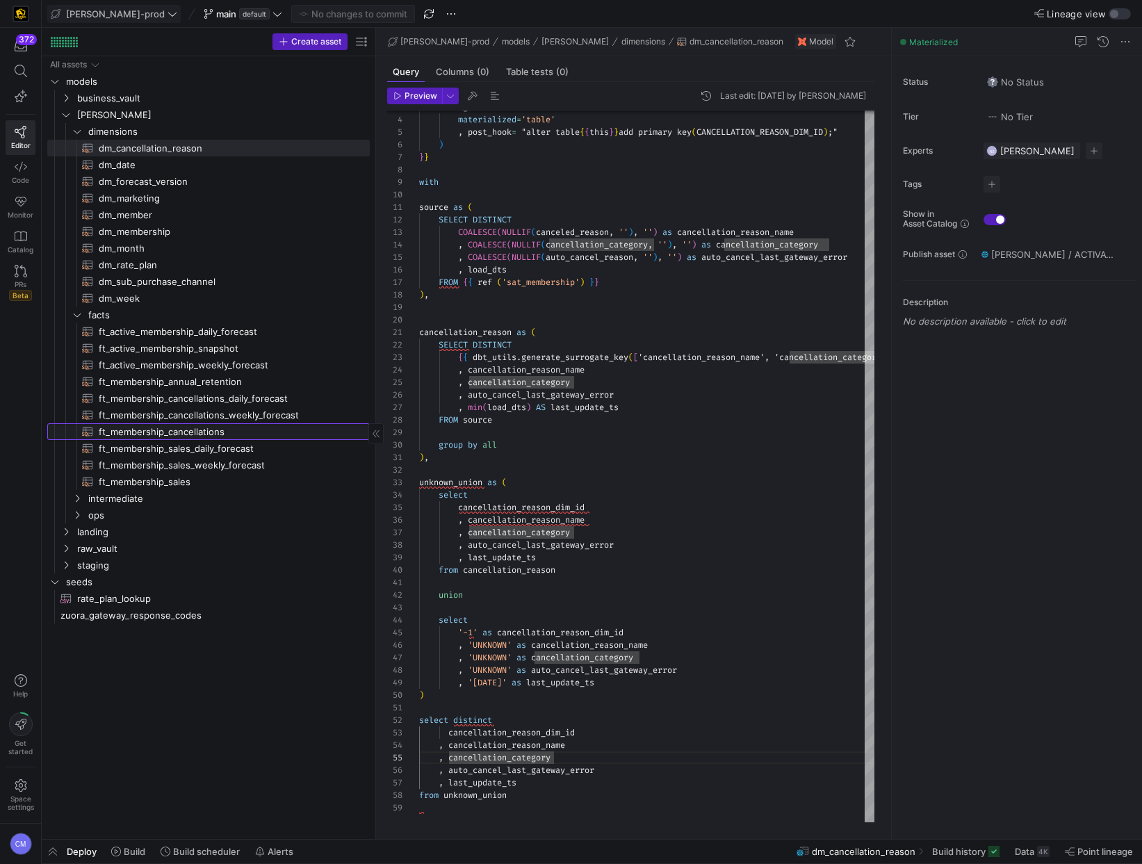
click at [214, 430] on span "ft_membership_cancellations​​​​​​​​​​" at bounding box center [226, 432] width 255 height 16
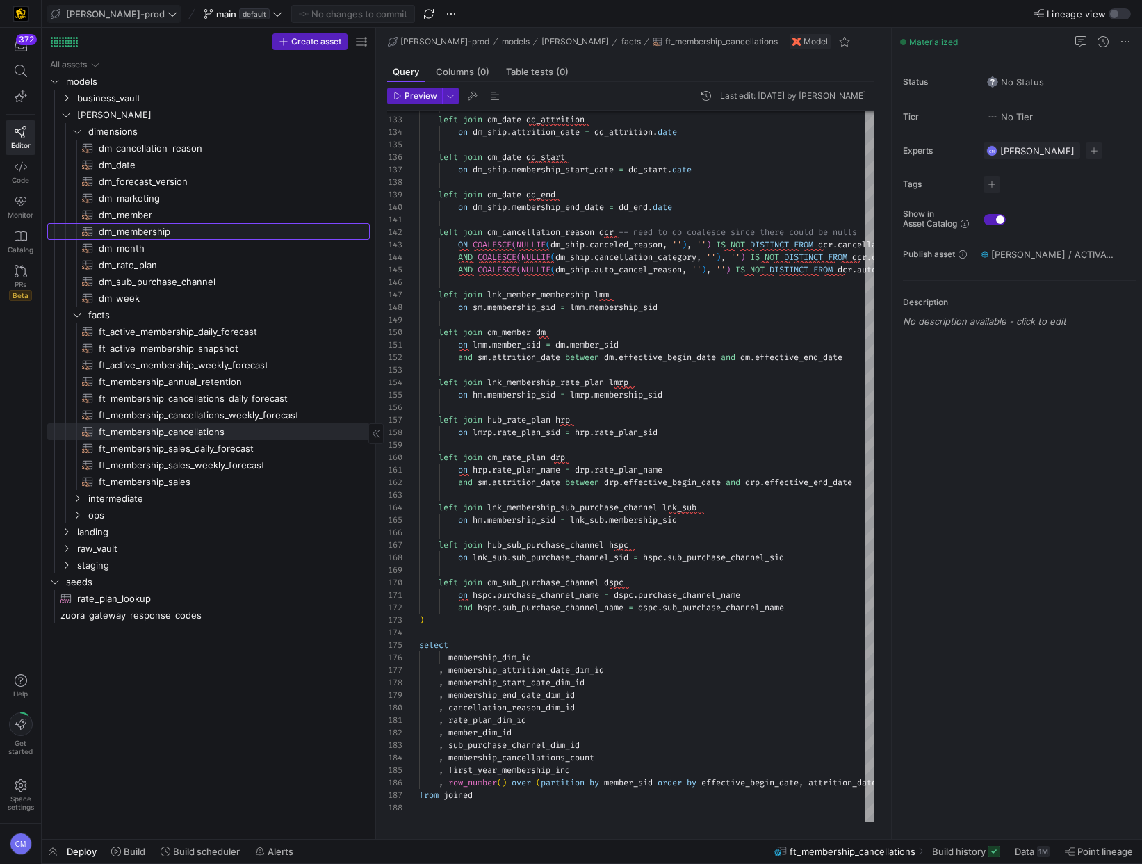
click at [160, 225] on span "dm_membership​​​​​​​​​​" at bounding box center [226, 232] width 255 height 16
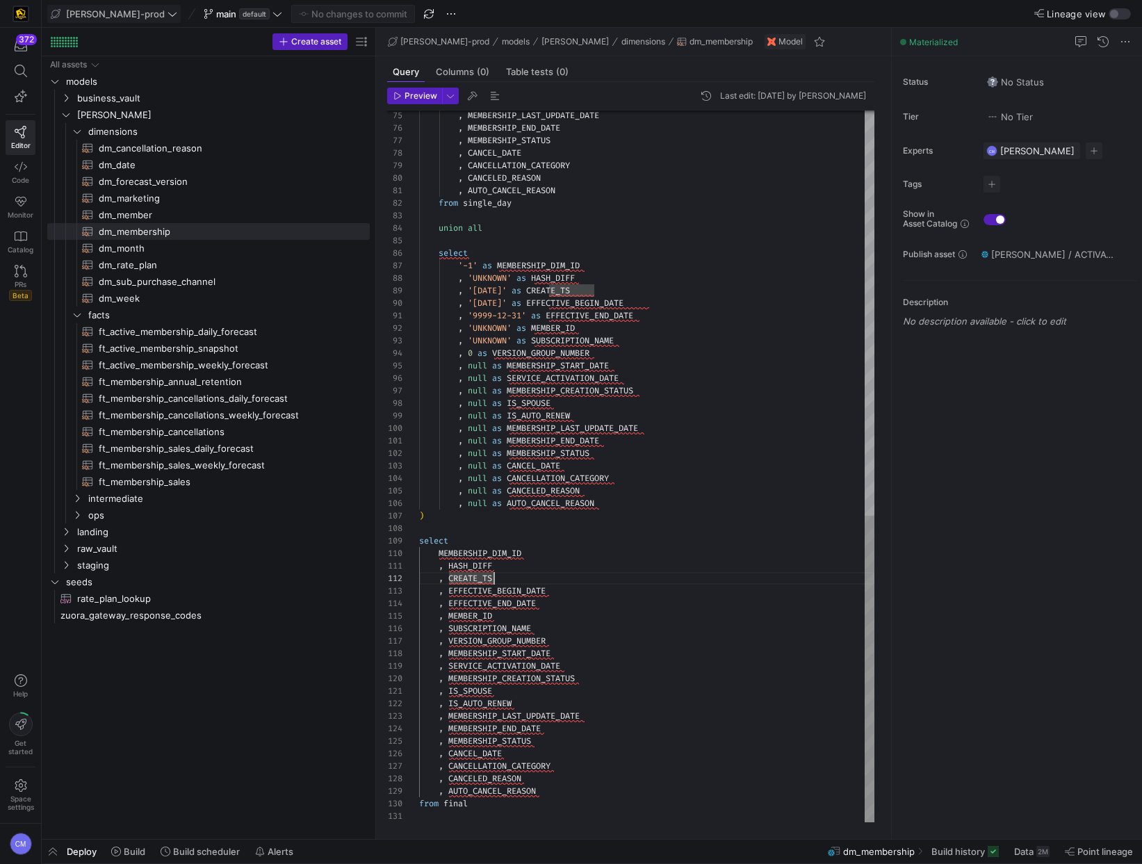
scroll to position [0, 75]
click at [695, 696] on div ", IS_SPOUSE" at bounding box center [646, 691] width 455 height 13
click at [147, 476] on span "ft_membership_sales​​​​​​​​​​" at bounding box center [226, 482] width 255 height 16
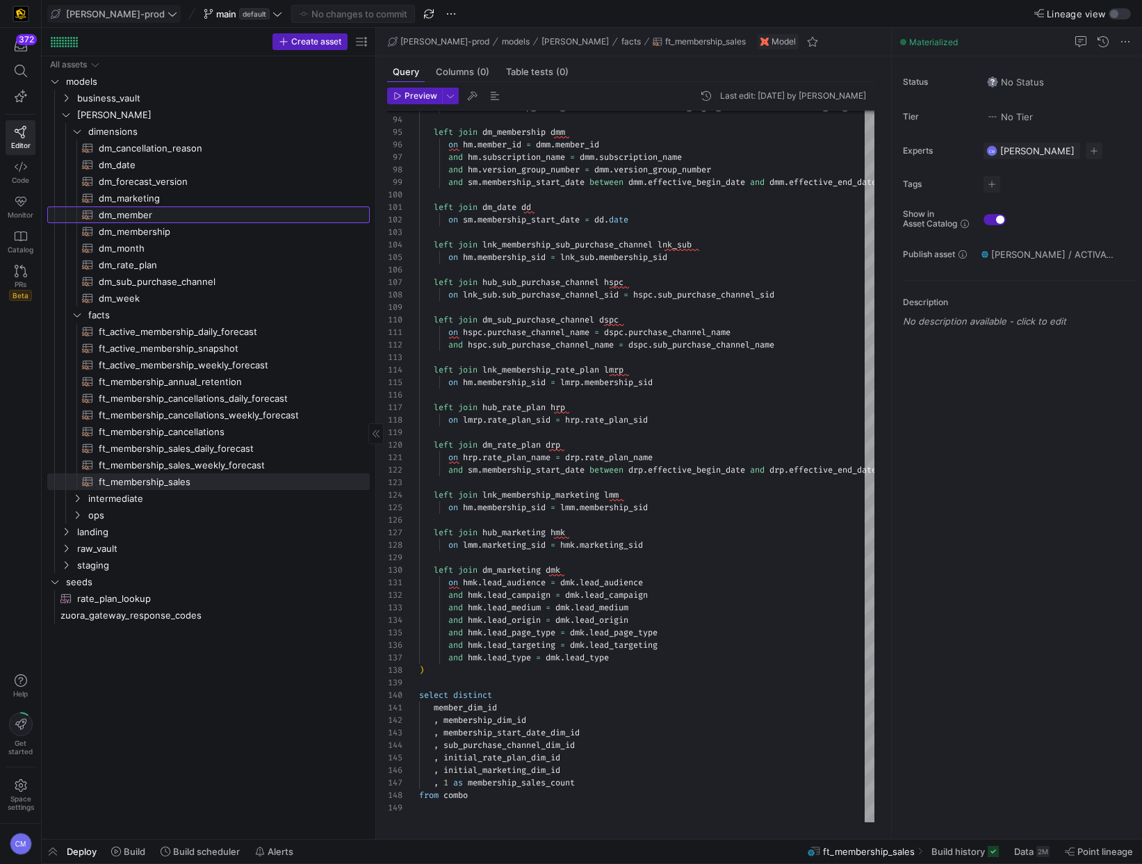
click at [153, 222] on span "dm_member​​​​​​​​​​" at bounding box center [226, 215] width 255 height 16
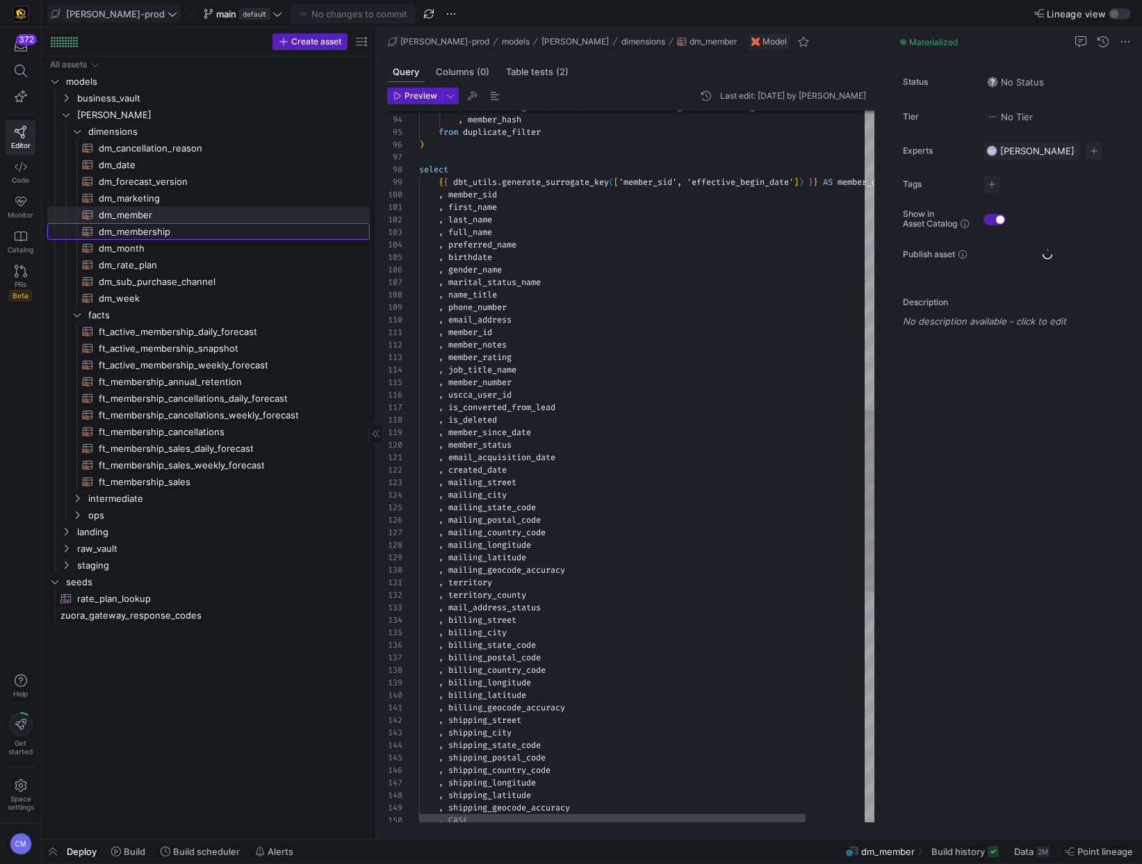
click at [152, 232] on span "dm_membership​​​​​​​​​​" at bounding box center [226, 232] width 255 height 16
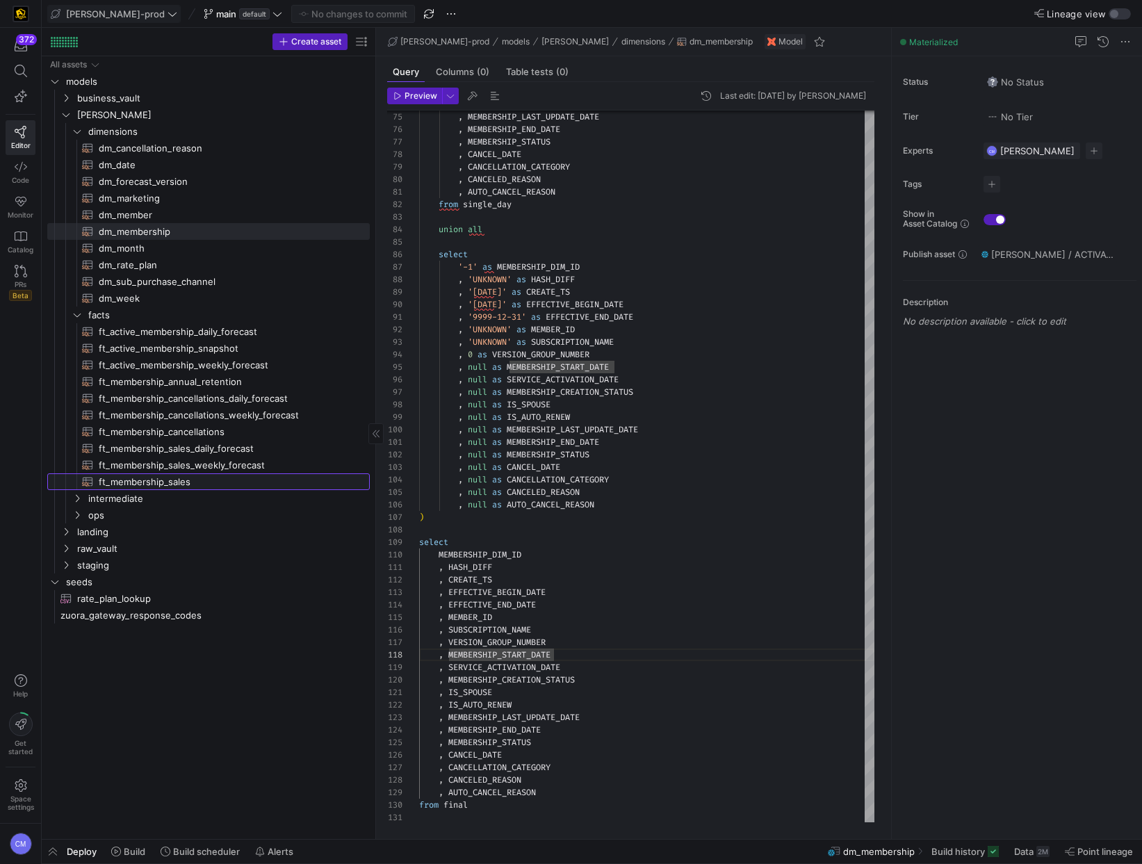
drag, startPoint x: 172, startPoint y: 476, endPoint x: 183, endPoint y: 480, distance: 11.7
click at [172, 476] on span "ft_membership_sales​​​​​​​​​​" at bounding box center [226, 482] width 255 height 16
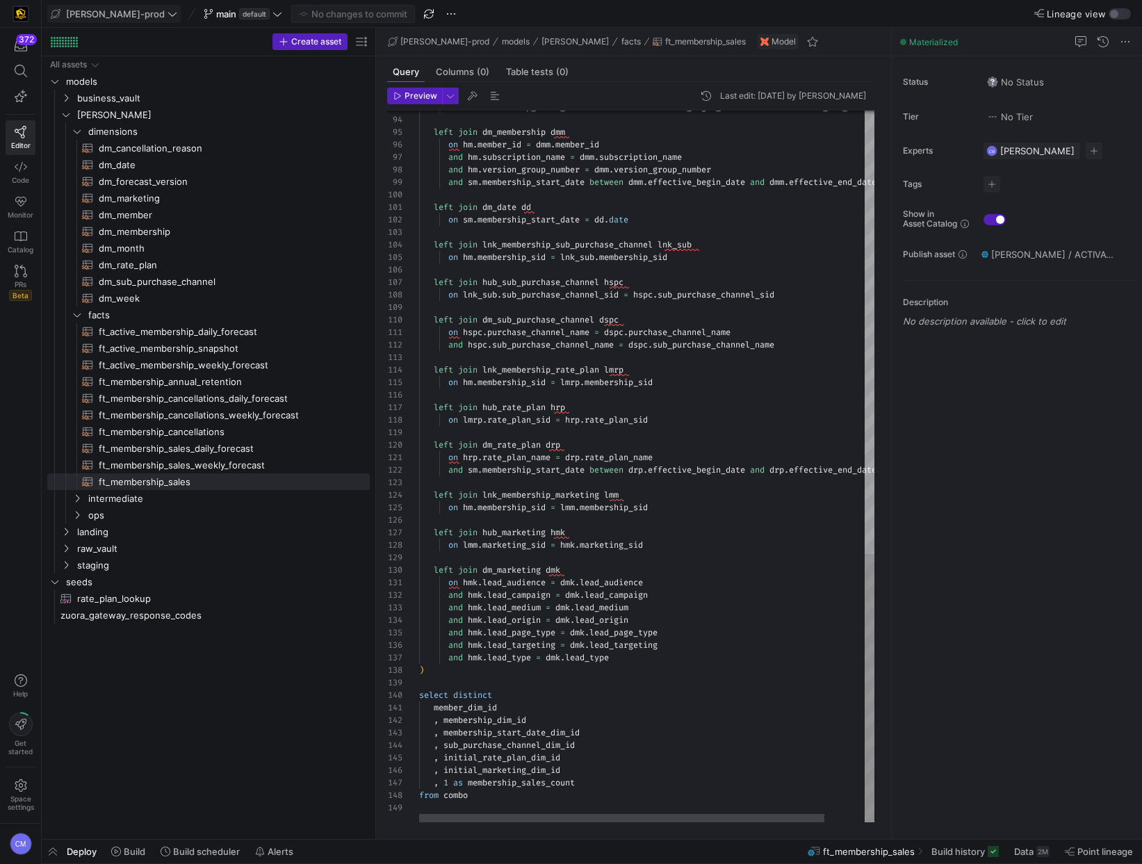
click at [191, 382] on span "ft_membership_annual_retention​​​​​​​​​​" at bounding box center [226, 382] width 255 height 16
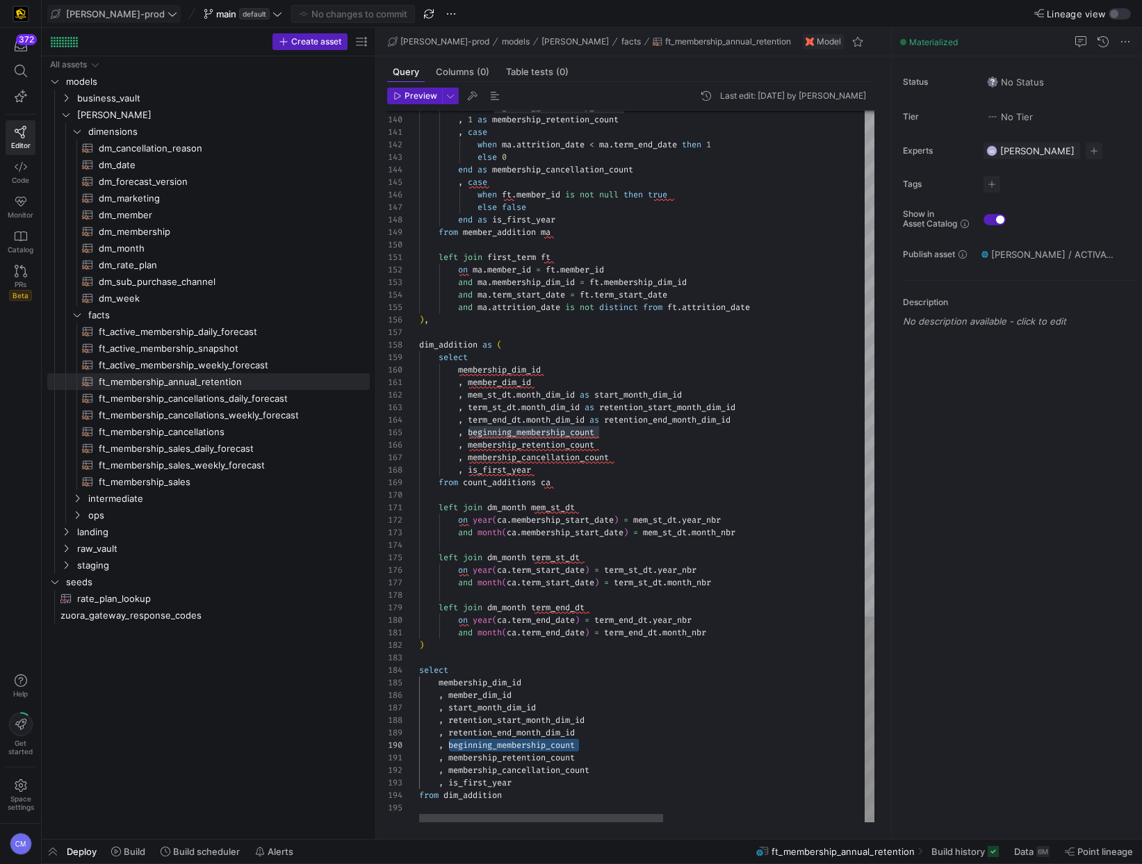
scroll to position [13, 125]
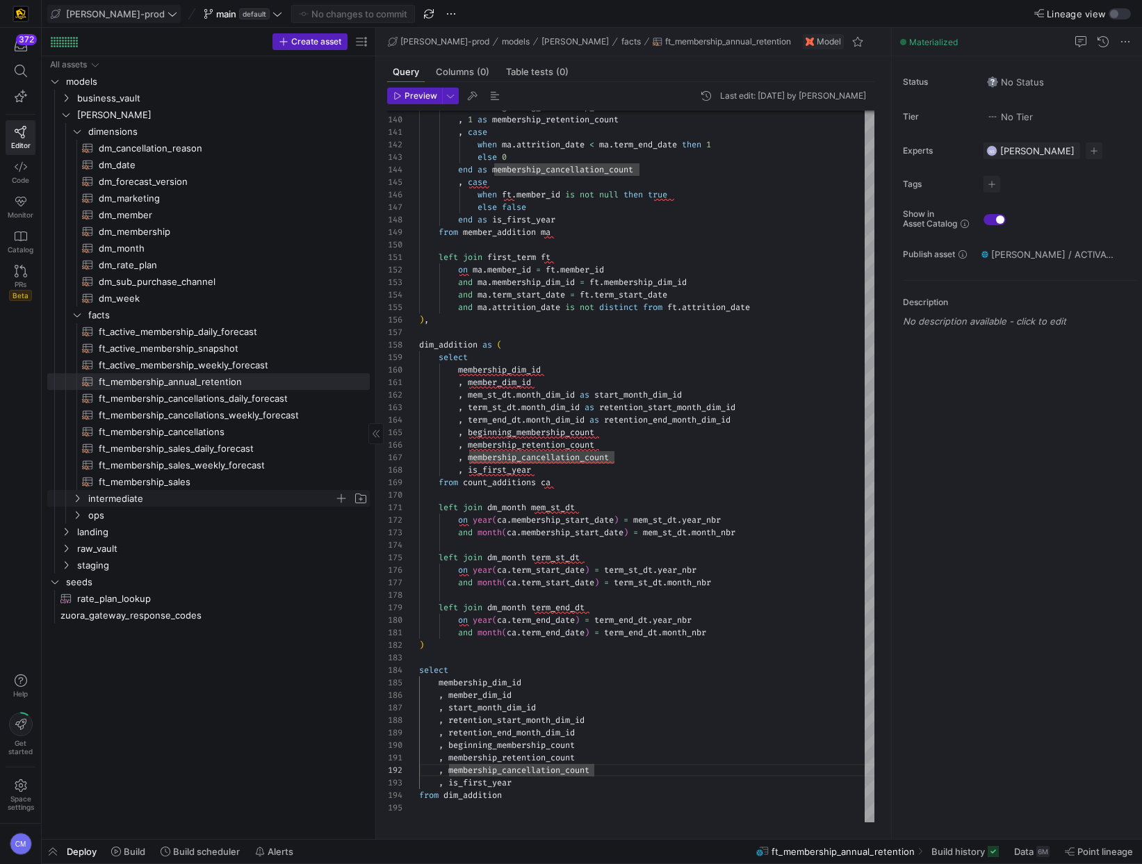
click at [184, 491] on span "intermediate" at bounding box center [211, 499] width 246 height 16
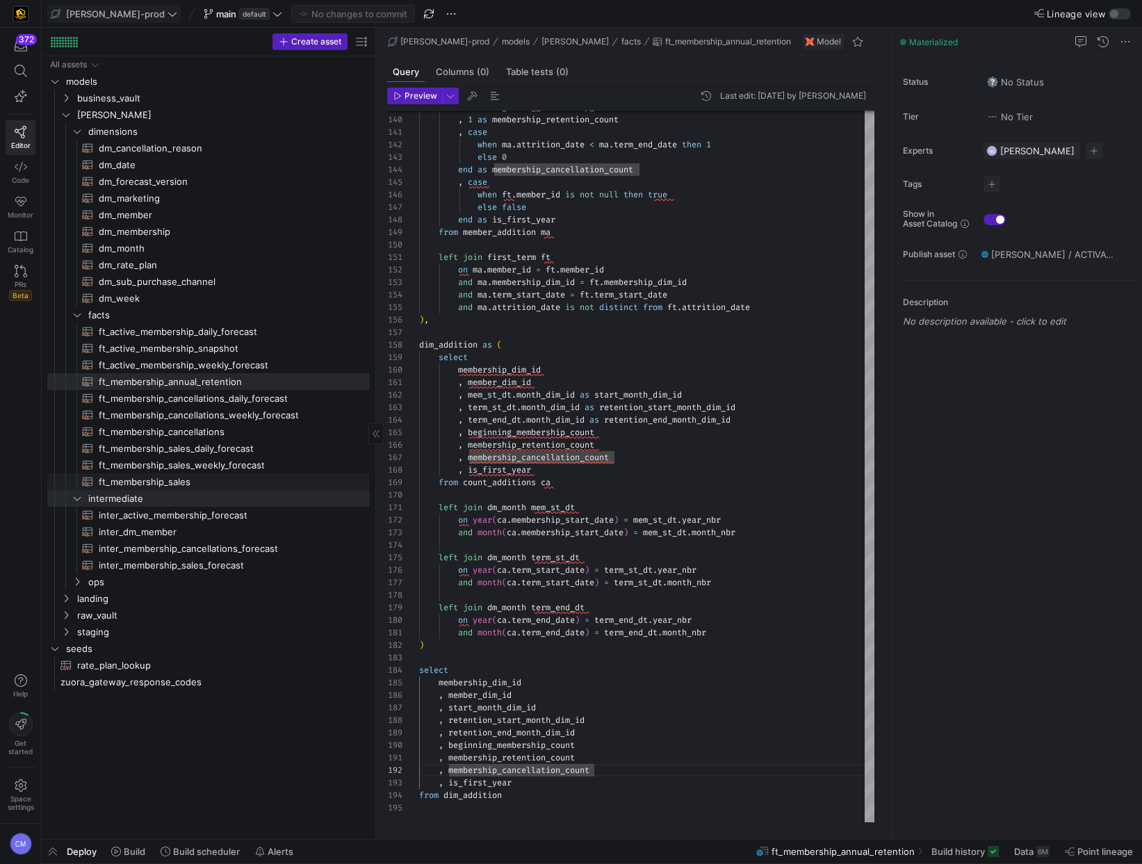
click at [181, 474] on span "ft_membership_sales​​​​​​​​​​" at bounding box center [226, 482] width 255 height 16
type textarea "{{ config( post_hook = [ "alter table {{ this }} add primary key (member_dim_id…"
